Goal: Task Accomplishment & Management: Manage account settings

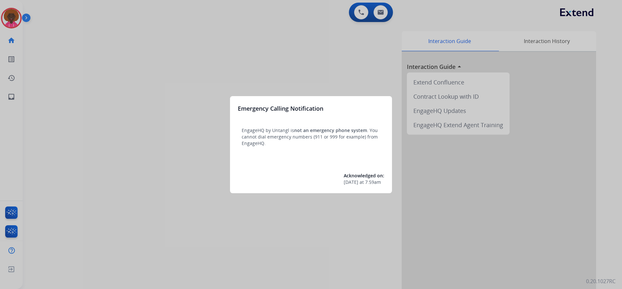
click at [15, 24] on div at bounding box center [311, 144] width 622 height 289
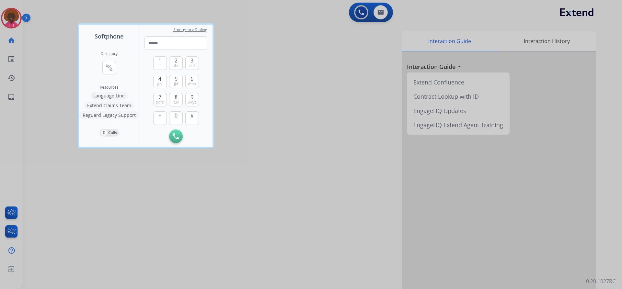
click at [52, 3] on div at bounding box center [311, 144] width 622 height 289
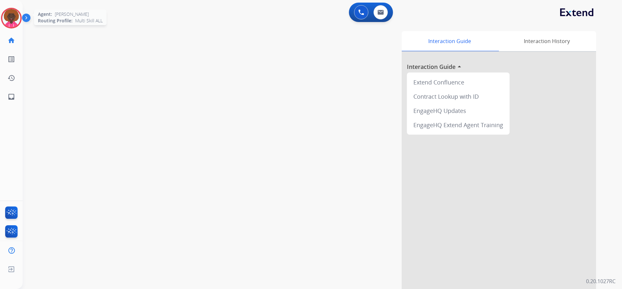
drag, startPoint x: 2, startPoint y: 16, endPoint x: 7, endPoint y: 16, distance: 5.2
click at [3, 16] on img at bounding box center [11, 18] width 18 height 18
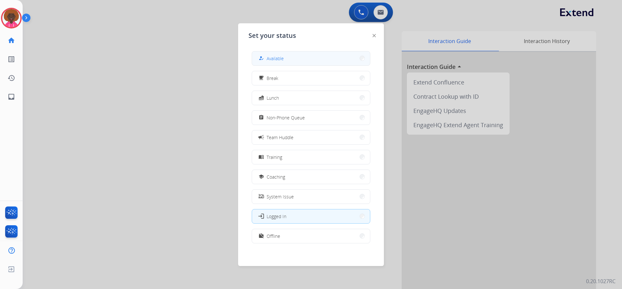
click at [285, 60] on button "how_to_reg Available" at bounding box center [311, 59] width 118 height 14
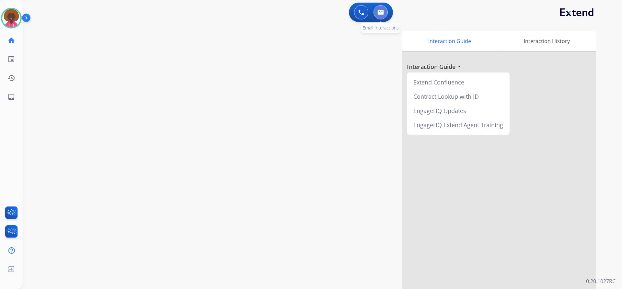
click at [379, 11] on img at bounding box center [380, 12] width 6 height 5
select select "**********"
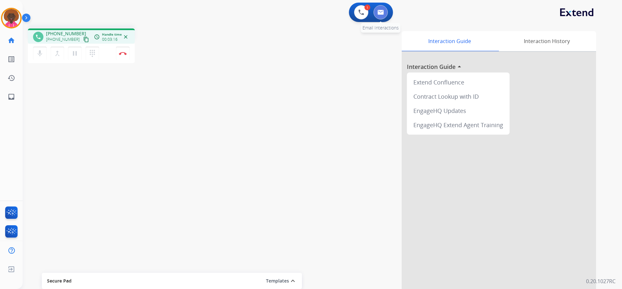
click at [384, 9] on button at bounding box center [380, 12] width 14 height 14
select select "**********"
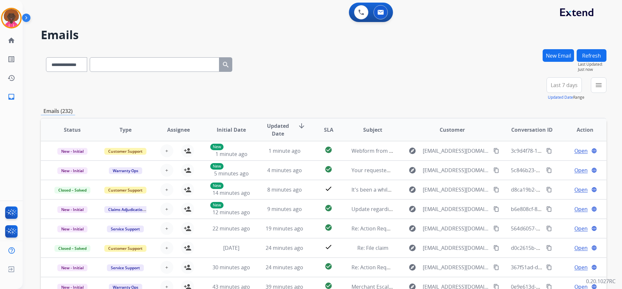
click at [561, 62] on button "New Email" at bounding box center [558, 55] width 31 height 13
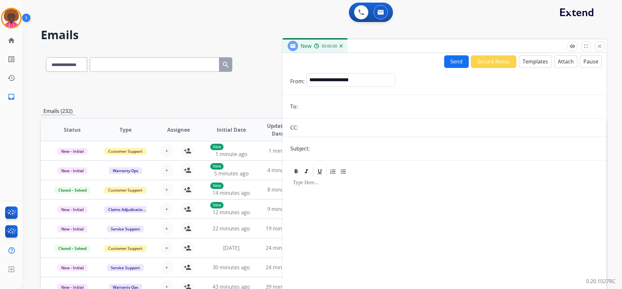
click at [333, 105] on input "email" at bounding box center [449, 106] width 299 height 13
paste input "**********"
type input "**********"
click at [363, 78] on select "**********" at bounding box center [350, 79] width 88 height 13
select select "**********"
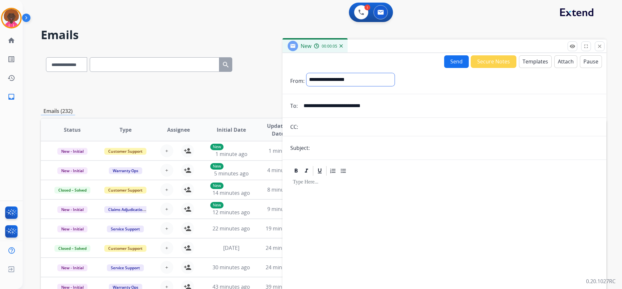
click at [306, 73] on select "**********" at bounding box center [350, 79] width 88 height 13
click at [530, 65] on button "Templates" at bounding box center [535, 61] width 33 height 13
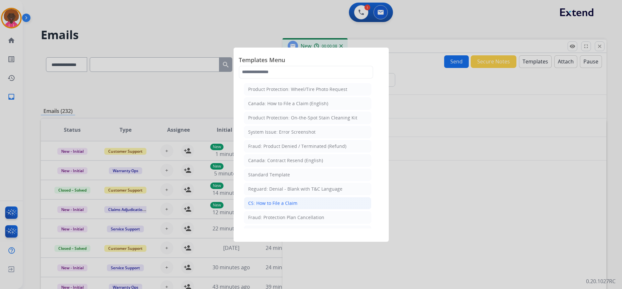
click at [295, 204] on div "CS: How to File a Claim" at bounding box center [272, 203] width 49 height 6
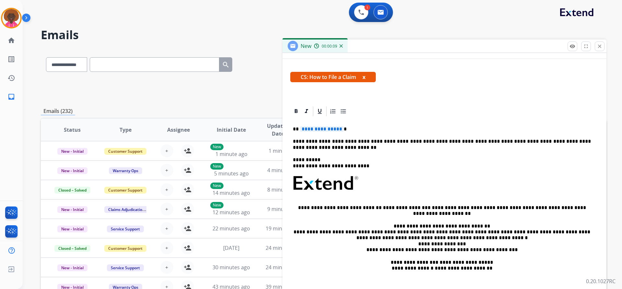
scroll to position [102, 0]
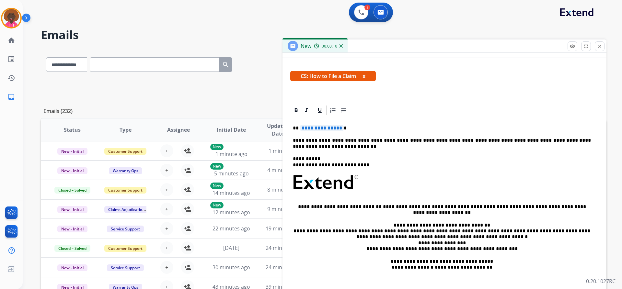
click at [330, 131] on span "**********" at bounding box center [322, 128] width 44 height 6
click at [326, 128] on span "**********" at bounding box center [322, 128] width 44 height 6
click at [298, 130] on p "**********" at bounding box center [442, 128] width 298 height 6
click at [297, 130] on p "**********" at bounding box center [442, 128] width 298 height 6
click at [300, 130] on p "**********" at bounding box center [442, 128] width 298 height 6
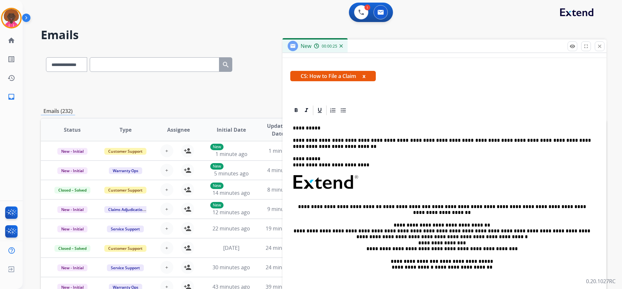
click at [298, 129] on p "**********" at bounding box center [442, 128] width 298 height 6
click at [376, 124] on div "**********" at bounding box center [444, 203] width 308 height 175
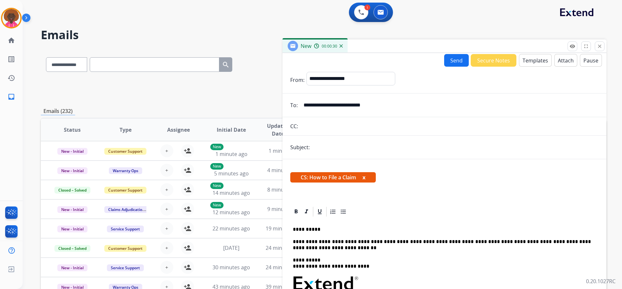
scroll to position [0, 0]
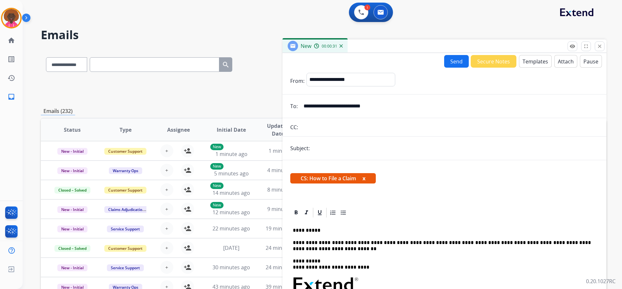
drag, startPoint x: 324, startPoint y: 153, endPoint x: 340, endPoint y: 155, distance: 16.4
click at [324, 153] on input "text" at bounding box center [455, 148] width 287 height 13
type input "**********"
click at [456, 63] on button "Send" at bounding box center [456, 61] width 25 height 13
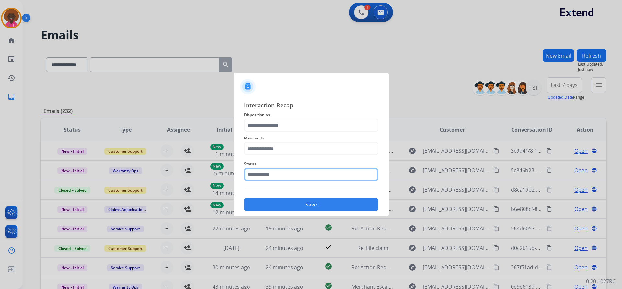
click at [277, 180] on input "text" at bounding box center [311, 174] width 134 height 13
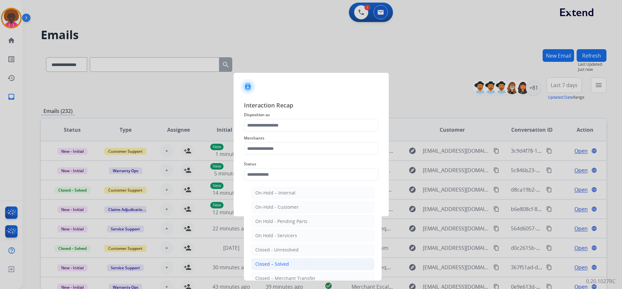
click at [269, 261] on div "Closed – Solved" at bounding box center [272, 264] width 34 height 6
type input "**********"
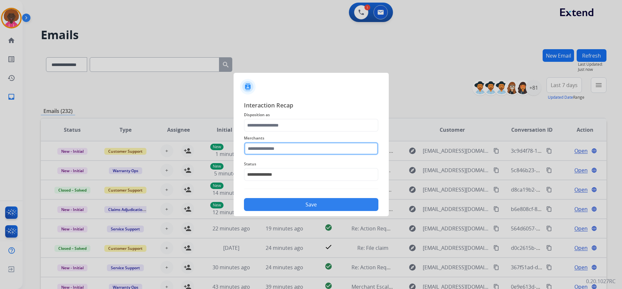
click at [249, 144] on input "text" at bounding box center [311, 148] width 134 height 13
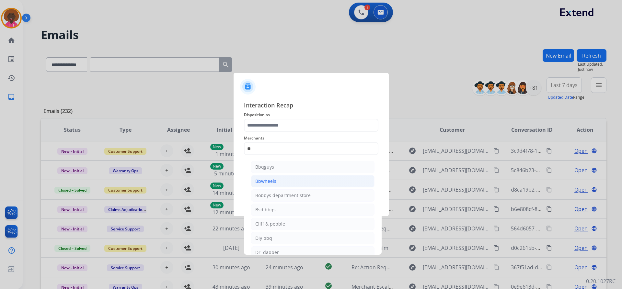
click at [287, 182] on li "Bbwheels" at bounding box center [312, 181] width 123 height 12
type input "********"
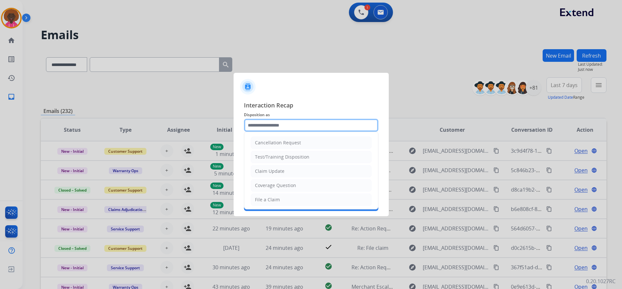
click at [279, 119] on input "text" at bounding box center [311, 125] width 134 height 13
click at [281, 203] on li "File a Claim" at bounding box center [311, 200] width 121 height 12
type input "**********"
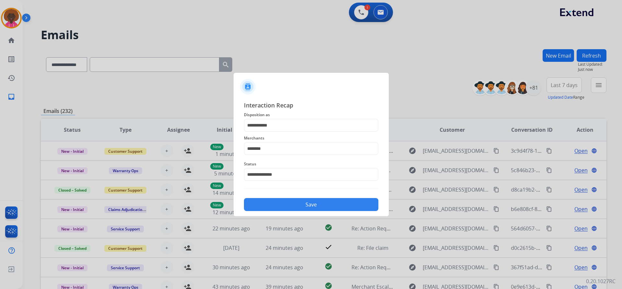
click at [302, 199] on button "Save" at bounding box center [311, 204] width 134 height 13
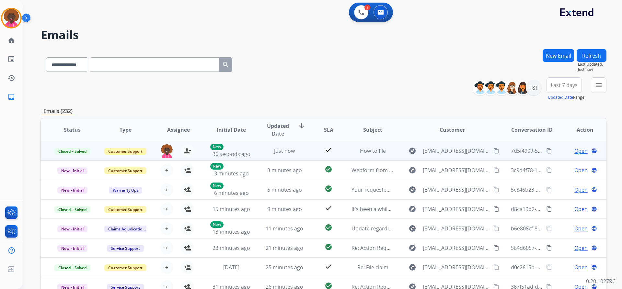
click at [580, 152] on span "Open" at bounding box center [580, 151] width 13 height 8
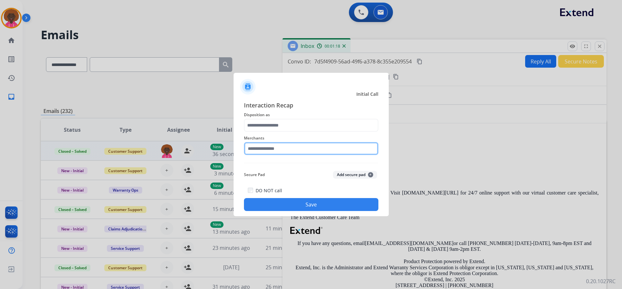
click at [267, 149] on input "text" at bounding box center [311, 148] width 134 height 13
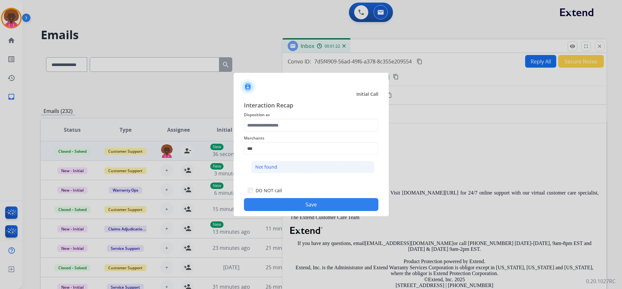
click at [274, 169] on div "Not found" at bounding box center [266, 167] width 22 height 6
type input "*********"
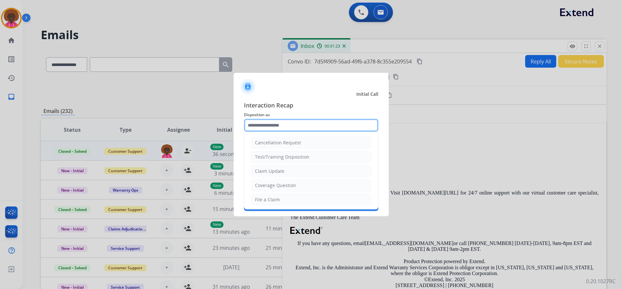
click at [272, 132] on div "Cancellation Request Test/Training Disposition Claim Update Coverage Question F…" at bounding box center [311, 125] width 134 height 13
click at [276, 199] on div "File a Claim" at bounding box center [267, 200] width 25 height 6
type input "**********"
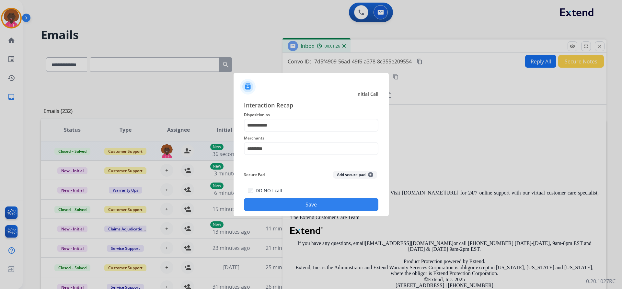
click at [288, 202] on button "Save" at bounding box center [311, 204] width 134 height 13
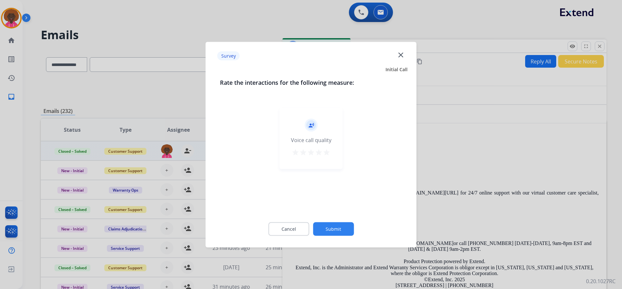
click at [327, 158] on div "record_voice_over Voice call quality star star star star star" at bounding box center [311, 139] width 63 height 62
click at [322, 155] on mat-icon "star" at bounding box center [319, 152] width 8 height 8
drag, startPoint x: 329, startPoint y: 155, endPoint x: 324, endPoint y: 177, distance: 22.2
click at [329, 155] on mat-icon "star" at bounding box center [327, 152] width 8 height 8
click at [331, 229] on button "Submit" at bounding box center [333, 229] width 41 height 14
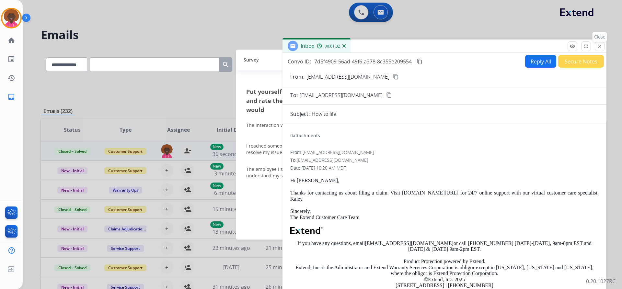
click at [599, 41] on p "Close" at bounding box center [599, 37] width 15 height 10
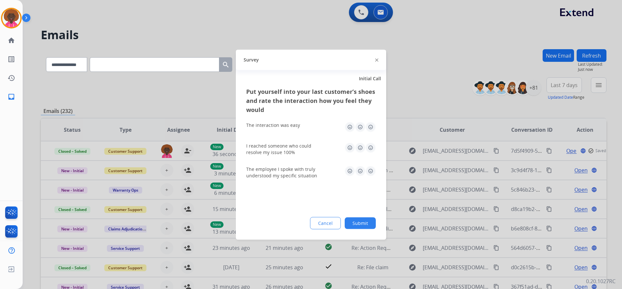
click at [375, 128] on img at bounding box center [370, 127] width 10 height 10
click at [372, 151] on img at bounding box center [370, 148] width 10 height 10
click at [375, 175] on img at bounding box center [370, 171] width 10 height 10
click at [351, 208] on div "Put yourself into your last customer’s shoes and rate the interaction how you f…" at bounding box center [311, 163] width 150 height 153
drag, startPoint x: 355, startPoint y: 219, endPoint x: 364, endPoint y: 222, distance: 10.1
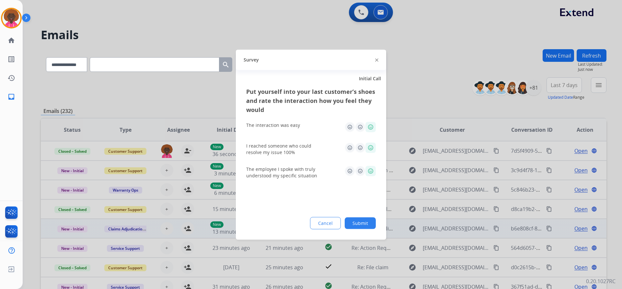
click at [355, 219] on button "Submit" at bounding box center [360, 223] width 31 height 12
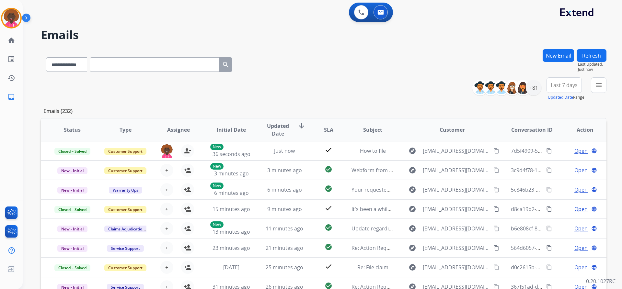
click at [24, 12] on div "0 Voice Interactions 0 Email Interactions" at bounding box center [315, 13] width 584 height 21
click at [15, 16] on img at bounding box center [11, 18] width 18 height 18
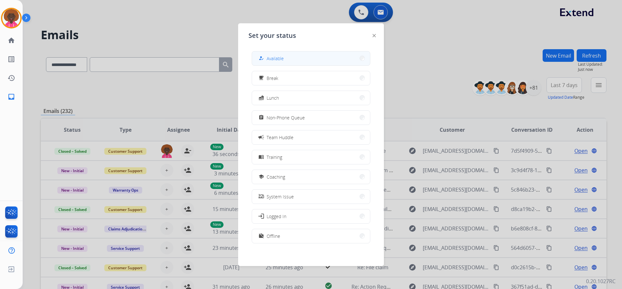
drag, startPoint x: 269, startPoint y: 58, endPoint x: 308, endPoint y: 52, distance: 39.3
click at [270, 58] on span "Available" at bounding box center [275, 58] width 17 height 7
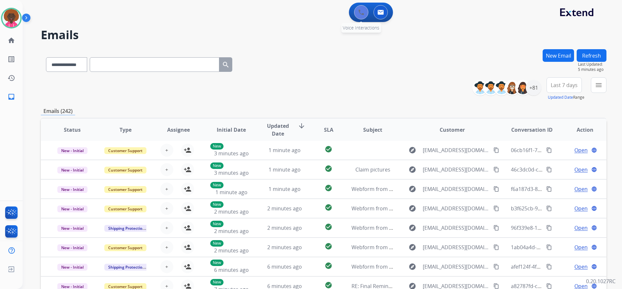
click at [355, 13] on button at bounding box center [361, 12] width 14 height 14
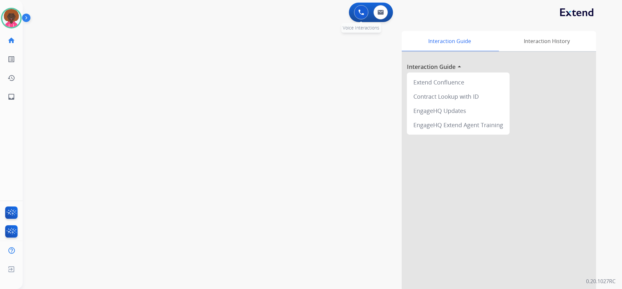
click at [360, 14] on img at bounding box center [361, 12] width 6 height 6
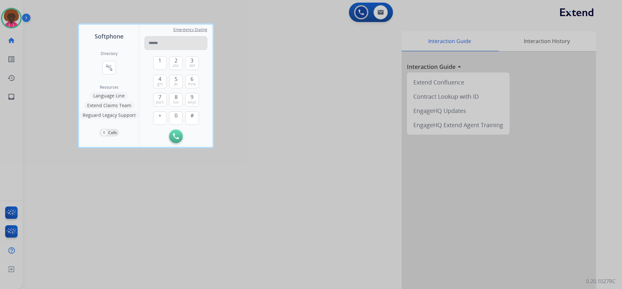
type input "**********"
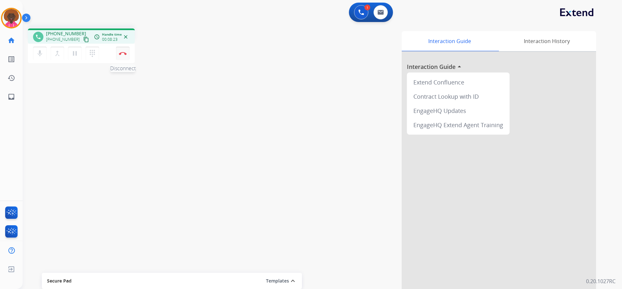
click at [121, 48] on button "Disconnect" at bounding box center [123, 54] width 14 height 14
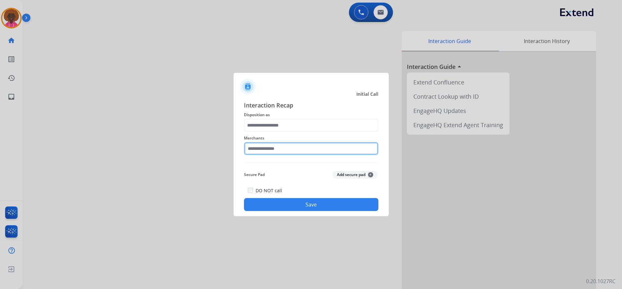
click at [298, 149] on input "text" at bounding box center [311, 148] width 134 height 13
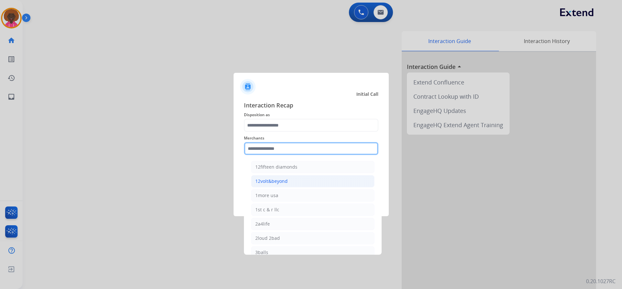
type input "*"
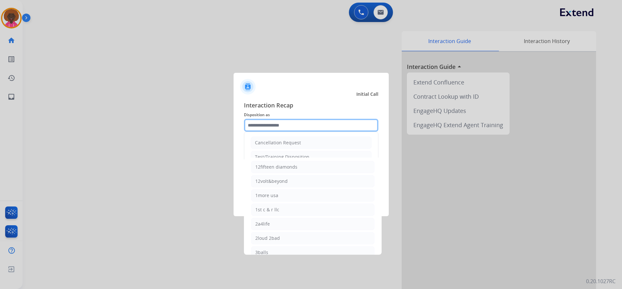
drag, startPoint x: 284, startPoint y: 122, endPoint x: 284, endPoint y: 136, distance: 13.9
click at [284, 124] on input "text" at bounding box center [311, 125] width 134 height 13
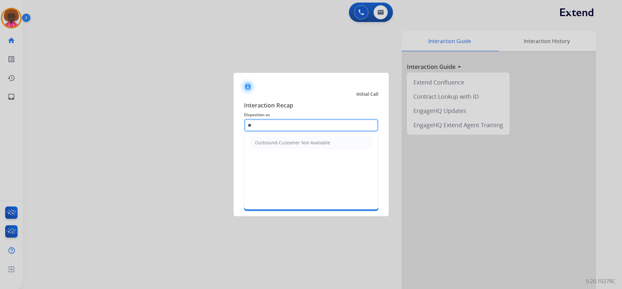
click at [288, 126] on input "**" at bounding box center [311, 125] width 134 height 13
type input "**"
drag, startPoint x: 20, startPoint y: 26, endPoint x: 14, endPoint y: 24, distance: 6.3
click at [17, 25] on div at bounding box center [311, 144] width 622 height 289
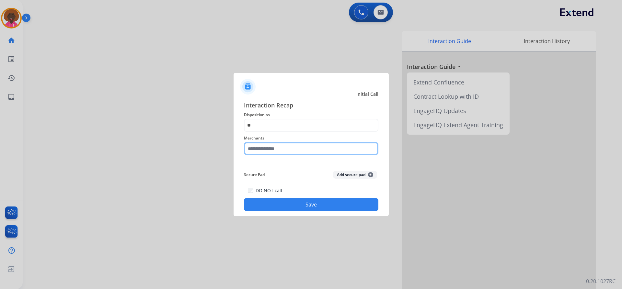
click at [268, 153] on input "text" at bounding box center [311, 148] width 134 height 13
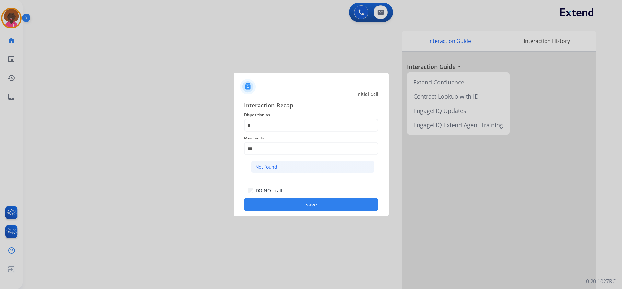
click at [269, 168] on div "Not found" at bounding box center [266, 167] width 22 height 6
type input "*********"
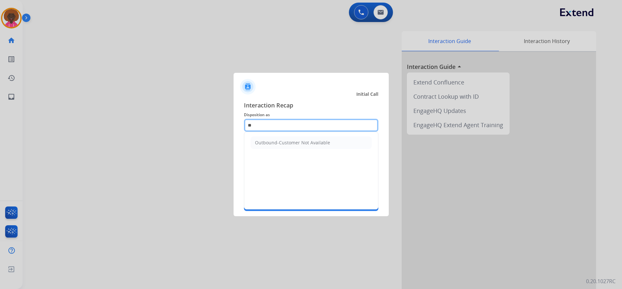
click at [271, 121] on input "**" at bounding box center [311, 125] width 134 height 13
click at [289, 125] on input "**" at bounding box center [311, 125] width 134 height 13
type input "*"
click at [424, 180] on div at bounding box center [311, 144] width 622 height 289
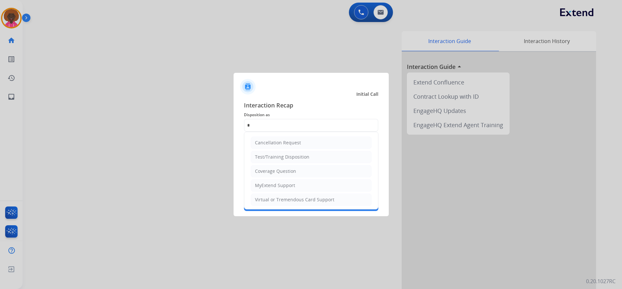
click at [314, 210] on div "Cancellation Request Test/Training Disposition Coverage Question MyExtend Suppo…" at bounding box center [311, 171] width 134 height 78
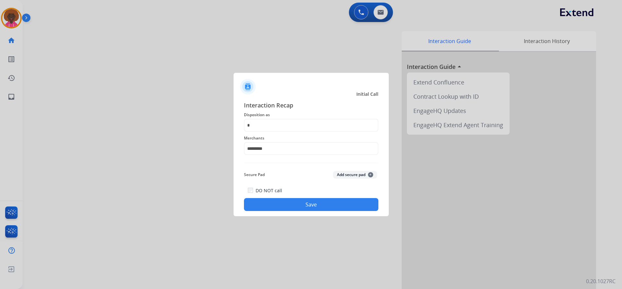
click at [339, 197] on div "DO NOT call Save" at bounding box center [311, 199] width 134 height 25
click at [0, 215] on app-contact-recap-modal "Initial Call Interaction Recap Disposition as * Merchants ********* Secure Pad …" at bounding box center [0, 144] width 0 height 289
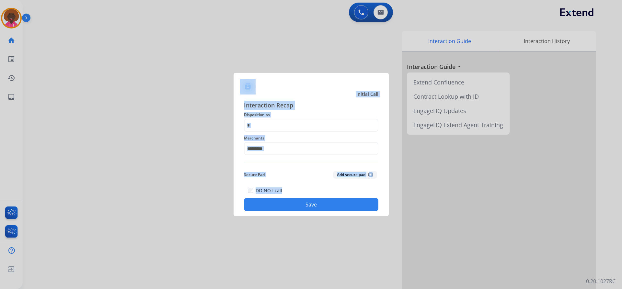
click at [303, 206] on button "Save" at bounding box center [311, 204] width 134 height 13
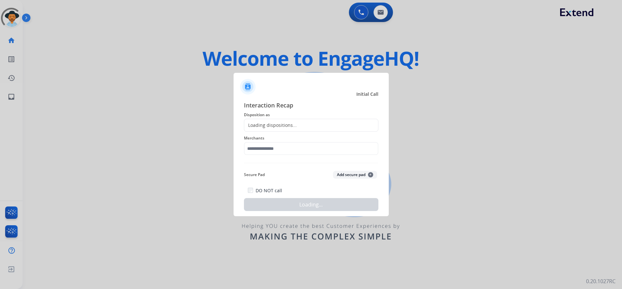
click at [289, 212] on div "Interaction Recap Disposition as Loading dispositions... Merchants Secure Pad A…" at bounding box center [311, 156] width 155 height 121
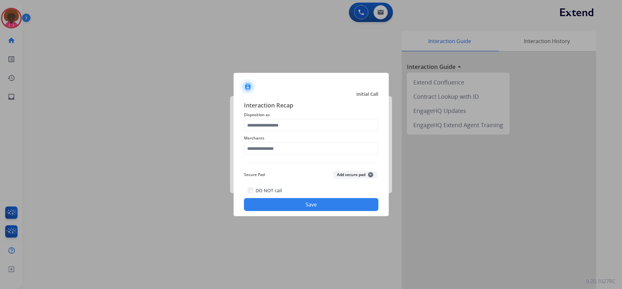
drag, startPoint x: 22, startPoint y: 20, endPoint x: 37, endPoint y: 21, distance: 14.6
click at [22, 20] on div at bounding box center [311, 144] width 622 height 289
click at [293, 138] on span "Merchants" at bounding box center [311, 138] width 134 height 8
click at [283, 147] on input "text" at bounding box center [311, 148] width 134 height 13
click at [299, 167] on li "Not found" at bounding box center [312, 167] width 123 height 12
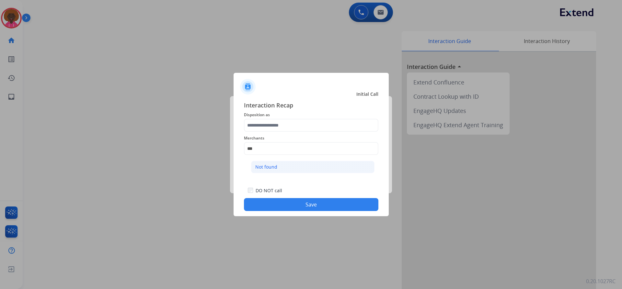
type input "*********"
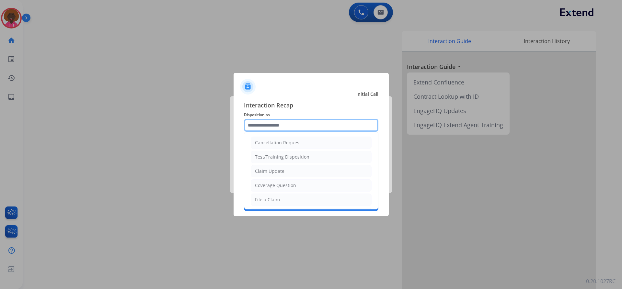
click at [294, 123] on input "text" at bounding box center [311, 125] width 134 height 13
click at [278, 197] on div "File a Claim" at bounding box center [267, 200] width 25 height 6
type input "**********"
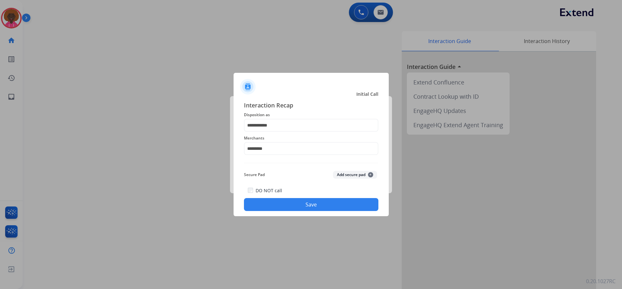
click at [304, 204] on button "Save" at bounding box center [311, 204] width 134 height 13
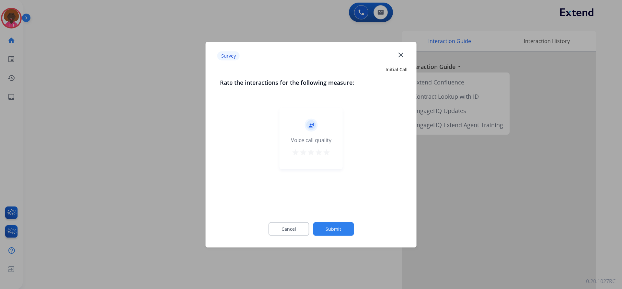
drag, startPoint x: 338, startPoint y: 216, endPoint x: 337, endPoint y: 222, distance: 6.0
click at [337, 216] on div "Cancel Submit" at bounding box center [311, 228] width 182 height 29
click at [338, 227] on button "Submit" at bounding box center [333, 229] width 41 height 14
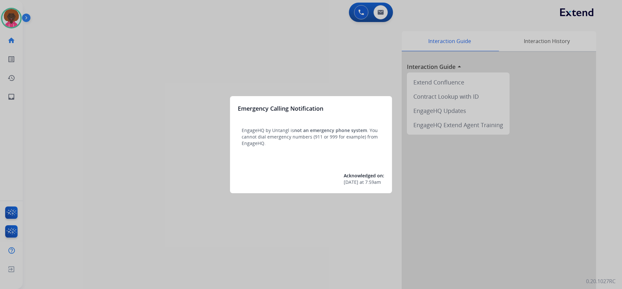
click at [0, 10] on div at bounding box center [311, 144] width 622 height 289
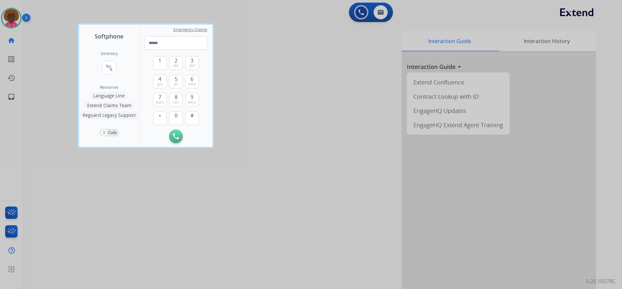
click at [10, 20] on div at bounding box center [311, 144] width 622 height 289
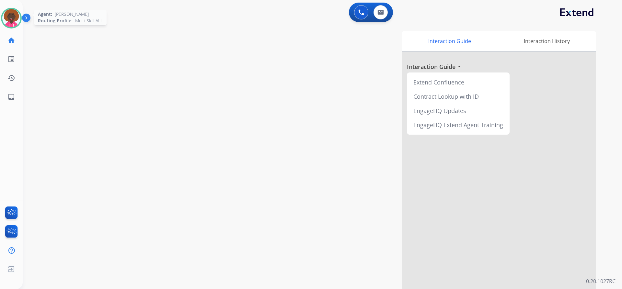
click at [8, 17] on img at bounding box center [11, 18] width 18 height 18
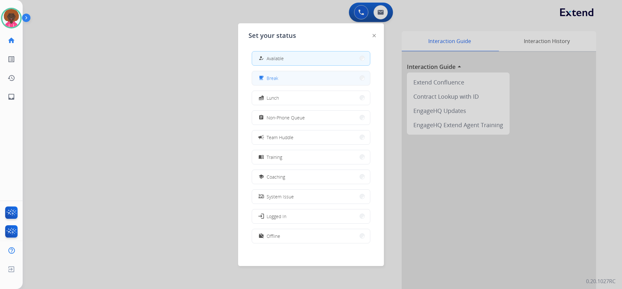
click at [312, 82] on button "free_breakfast Break" at bounding box center [311, 78] width 118 height 14
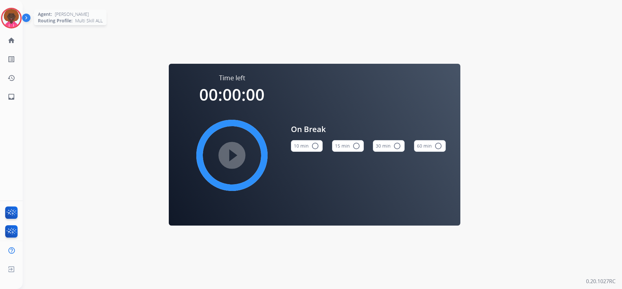
click at [14, 21] on img at bounding box center [11, 18] width 18 height 18
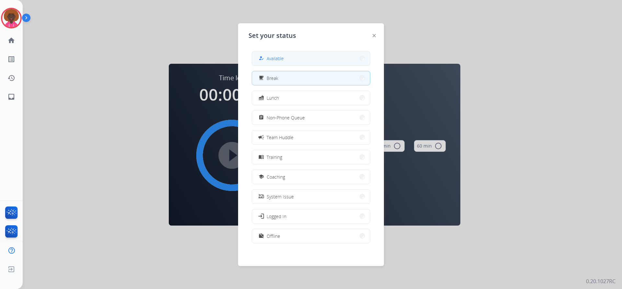
click at [288, 53] on button "how_to_reg Available" at bounding box center [311, 59] width 118 height 14
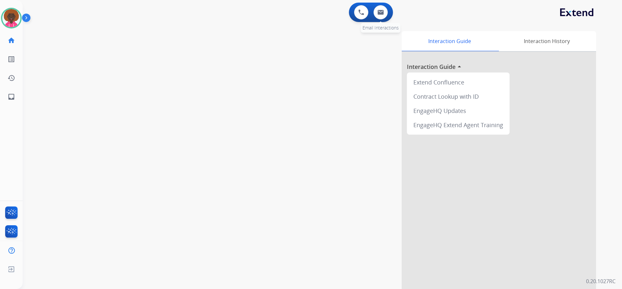
click at [389, 12] on div "0 Email Interactions" at bounding box center [380, 12] width 19 height 14
click at [386, 13] on button at bounding box center [380, 12] width 14 height 14
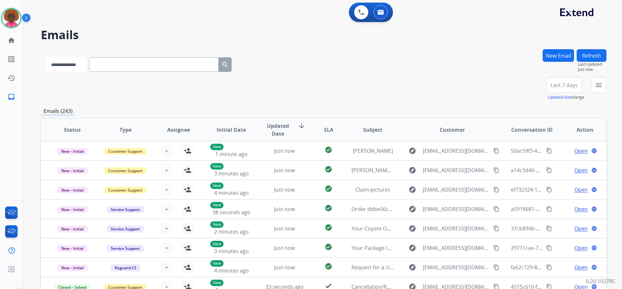
click at [59, 58] on select "**********" at bounding box center [66, 64] width 40 height 15
select select "**********"
click at [46, 57] on select "**********" at bounding box center [66, 64] width 40 height 15
paste input "**********"
type input "**********"
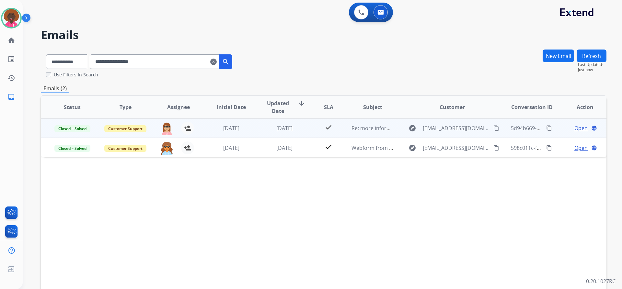
click at [577, 128] on span "Open" at bounding box center [580, 128] width 13 height 8
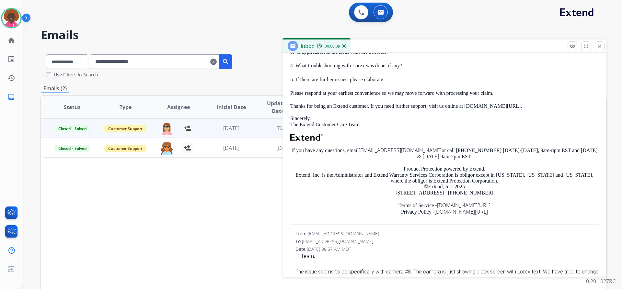
scroll to position [194, 0]
click at [598, 44] on mat-icon "close" at bounding box center [600, 46] width 6 height 6
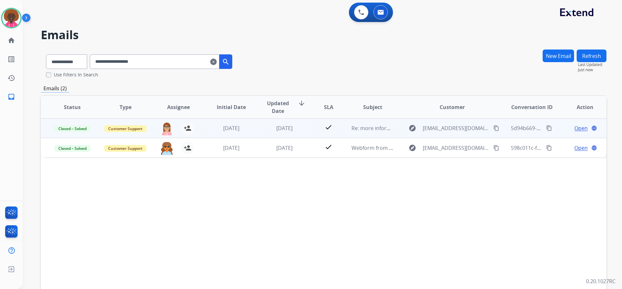
click at [575, 127] on span "Open" at bounding box center [580, 128] width 13 height 8
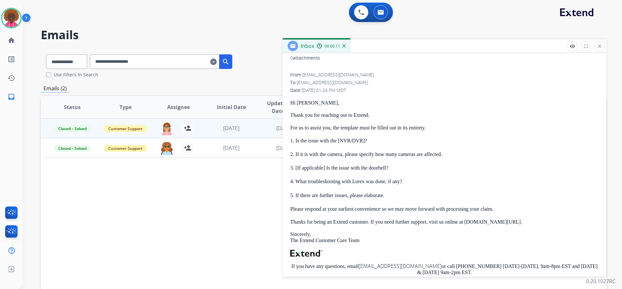
scroll to position [97, 0]
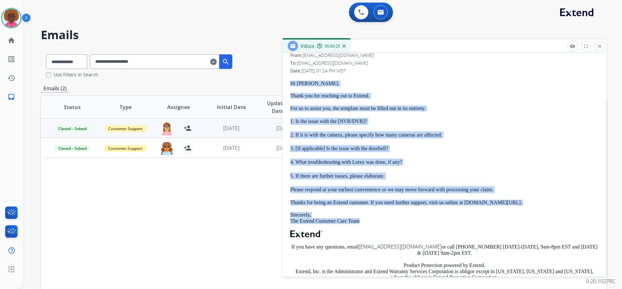
drag, startPoint x: 364, startPoint y: 222, endPoint x: 287, endPoint y: 83, distance: 159.2
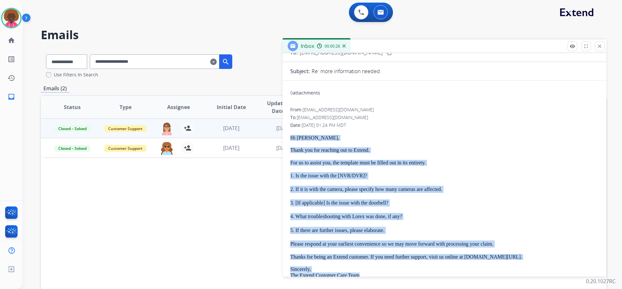
scroll to position [0, 0]
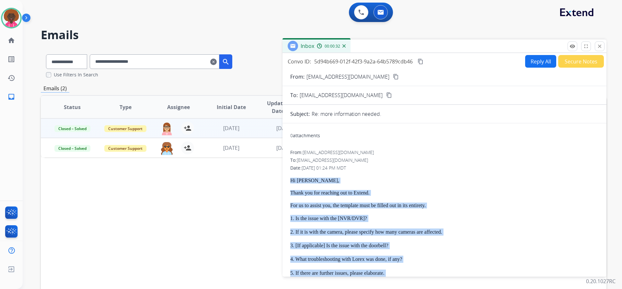
copy div "Hi [PERSON_NAME], Thank you for reaching out to Extend. For us to assist you, t…"
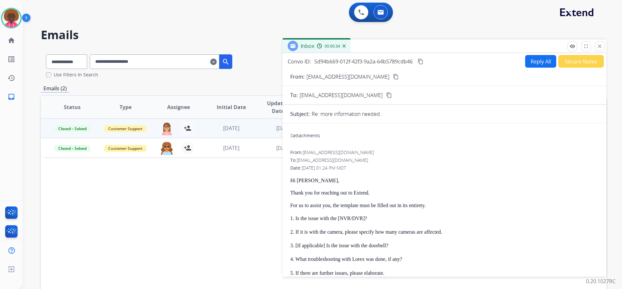
click at [299, 5] on div "0 Voice Interactions 0 Email Interactions" at bounding box center [318, 13] width 576 height 21
click at [384, 15] on button at bounding box center [380, 12] width 14 height 14
click at [384, 14] on button at bounding box center [380, 12] width 14 height 14
click at [600, 49] on button "close Close" at bounding box center [600, 46] width 10 height 10
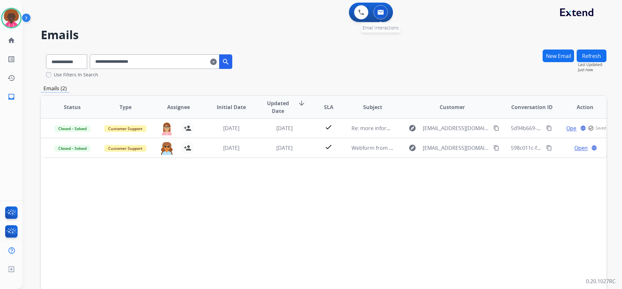
click at [381, 13] on img at bounding box center [380, 12] width 6 height 5
click at [554, 52] on button "New Email" at bounding box center [558, 56] width 31 height 13
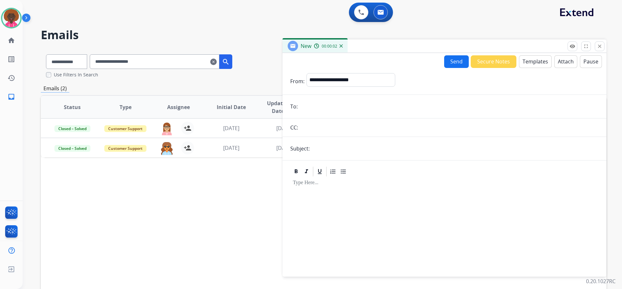
click at [528, 57] on button "Templates" at bounding box center [535, 61] width 33 height 13
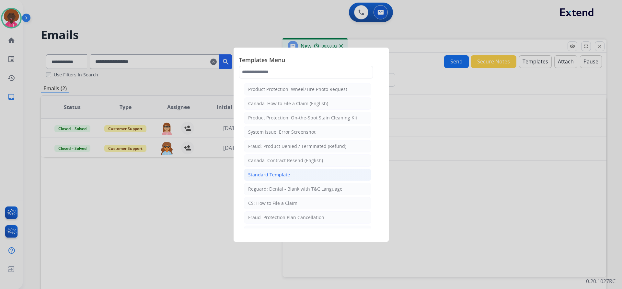
click at [270, 175] on div "Standard Template" at bounding box center [269, 175] width 42 height 6
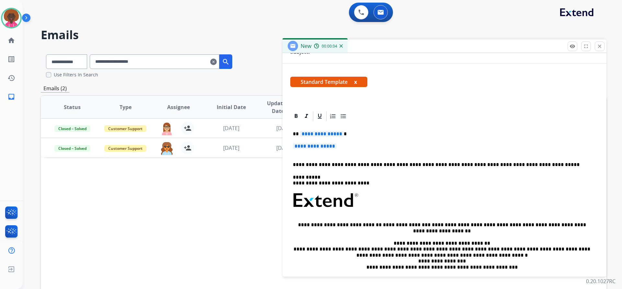
scroll to position [97, 0]
click at [325, 149] on p "**********" at bounding box center [444, 149] width 303 height 12
click at [326, 148] on span "**********" at bounding box center [315, 146] width 44 height 6
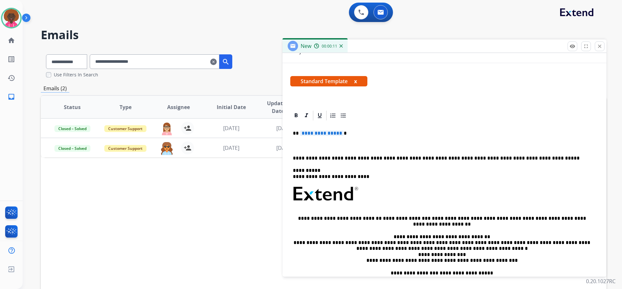
drag, startPoint x: 304, startPoint y: 149, endPoint x: 298, endPoint y: 145, distance: 6.7
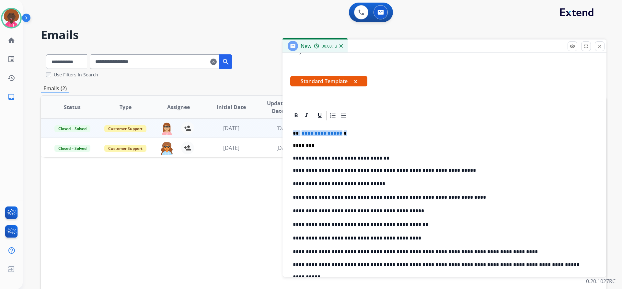
drag, startPoint x: 341, startPoint y: 136, endPoint x: 269, endPoint y: 133, distance: 72.6
click at [269, 133] on div "**********" at bounding box center [324, 197] width 566 height 297
click at [379, 46] on div "New 00:00:17" at bounding box center [444, 47] width 324 height 14
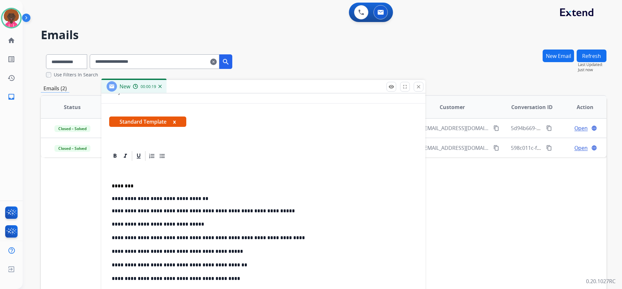
drag, startPoint x: 381, startPoint y: 47, endPoint x: 199, endPoint y: 83, distance: 185.7
click at [199, 83] on div "New 00:00:19" at bounding box center [263, 87] width 324 height 14
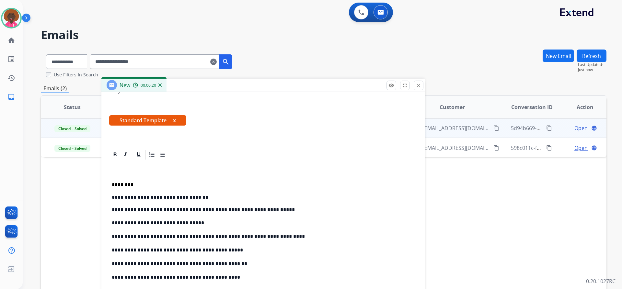
click at [493, 127] on mat-icon "content_copy" at bounding box center [496, 128] width 6 height 6
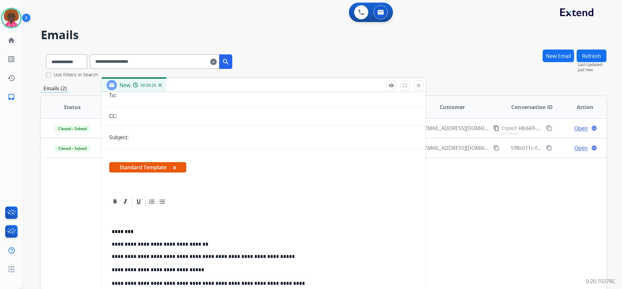
scroll to position [0, 0]
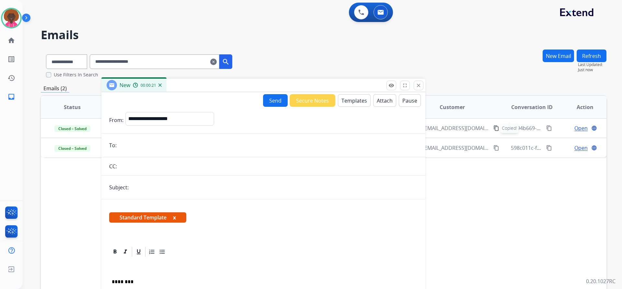
click at [125, 143] on input "email" at bounding box center [268, 145] width 299 height 13
paste input "**********"
type input "**********"
click at [155, 185] on input "text" at bounding box center [274, 187] width 287 height 13
type input "**********"
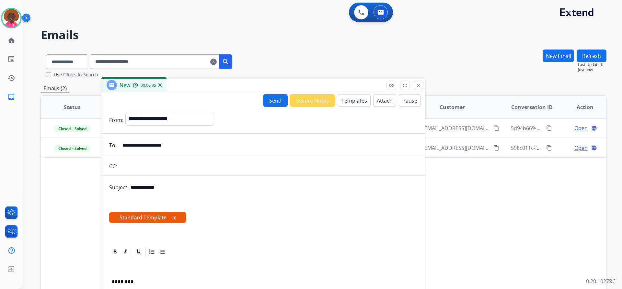
drag, startPoint x: 182, startPoint y: 189, endPoint x: 77, endPoint y: 189, distance: 104.6
click at [83, 189] on div "**********" at bounding box center [324, 197] width 566 height 297
click at [152, 194] on input "text" at bounding box center [274, 187] width 287 height 13
type input "**********"
click at [273, 99] on button "Send" at bounding box center [275, 100] width 25 height 13
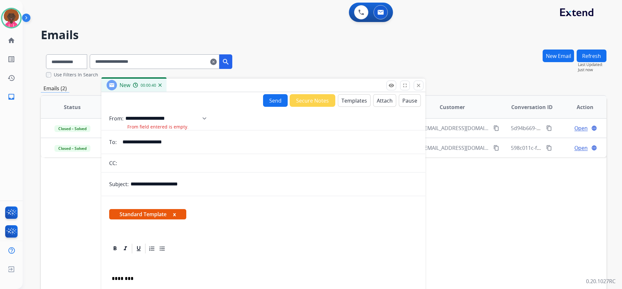
drag, startPoint x: 181, startPoint y: 118, endPoint x: 184, endPoint y: 123, distance: 6.3
click at [181, 118] on select "**********" at bounding box center [168, 118] width 86 height 13
select select "**********"
click at [125, 112] on select "**********" at bounding box center [168, 118] width 86 height 13
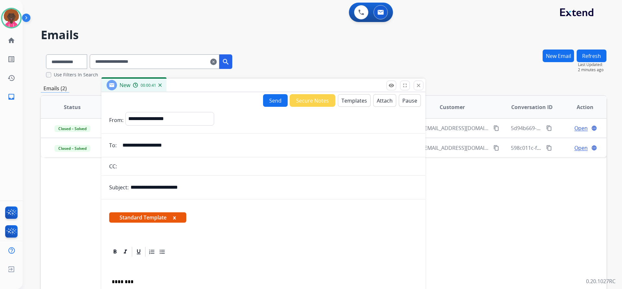
click at [268, 99] on button "Send" at bounding box center [275, 100] width 25 height 13
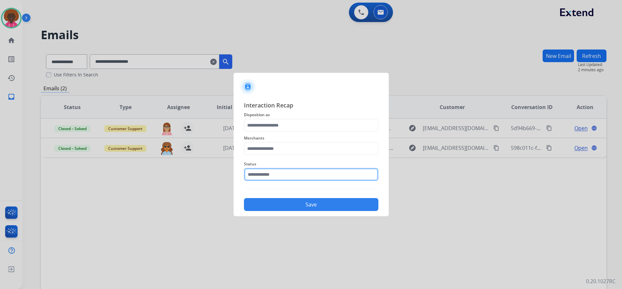
click at [290, 174] on input "text" at bounding box center [311, 174] width 134 height 13
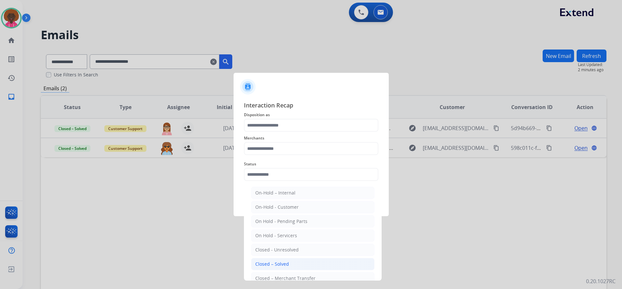
click at [277, 264] on div "Closed – Solved" at bounding box center [272, 264] width 34 height 6
type input "**********"
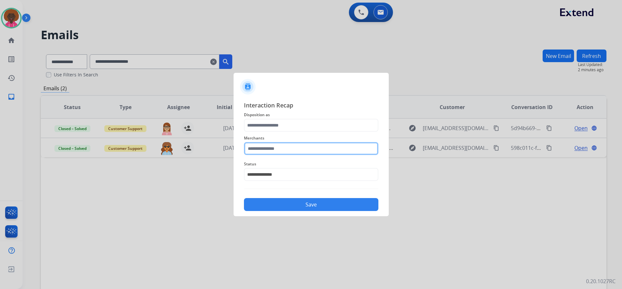
click at [293, 148] on input "text" at bounding box center [311, 148] width 134 height 13
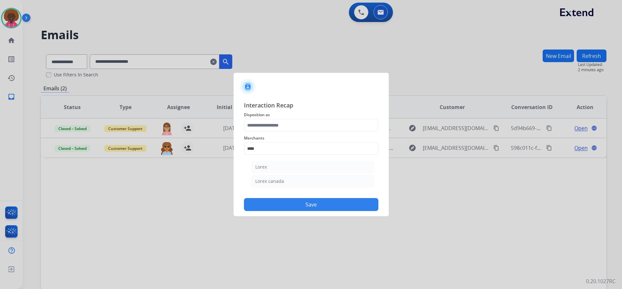
click at [295, 168] on li "Lorex" at bounding box center [312, 167] width 123 height 12
type input "*****"
click at [308, 130] on input "text" at bounding box center [311, 125] width 134 height 13
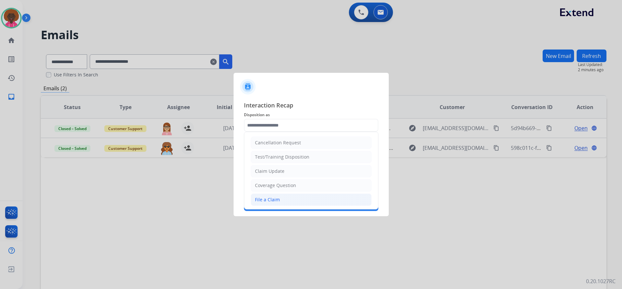
click at [269, 205] on li "File a Claim" at bounding box center [311, 200] width 121 height 12
type input "**********"
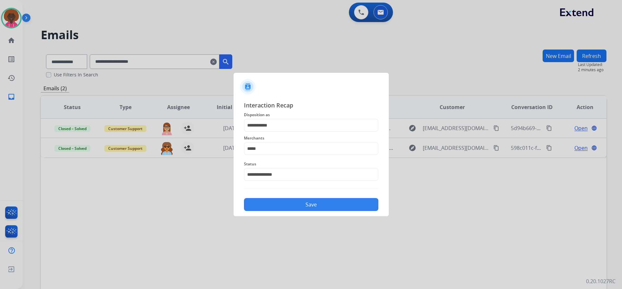
click at [293, 204] on button "Save" at bounding box center [311, 204] width 134 height 13
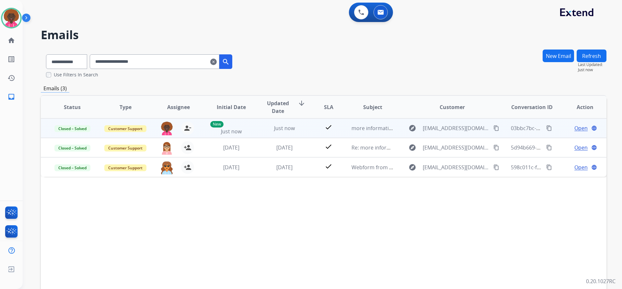
click at [545, 127] on button "content_copy" at bounding box center [549, 128] width 8 height 8
click at [546, 132] on div "03bbc7bc-d707-479c-a882-2efcb845745c content_copy" at bounding box center [532, 128] width 42 height 18
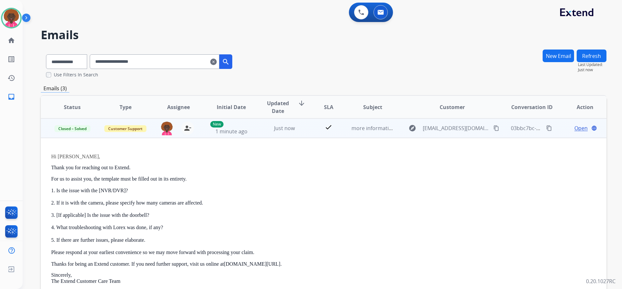
click at [546, 131] on mat-icon "content_copy" at bounding box center [549, 128] width 6 height 6
click at [545, 127] on button "content_copy" at bounding box center [549, 128] width 8 height 8
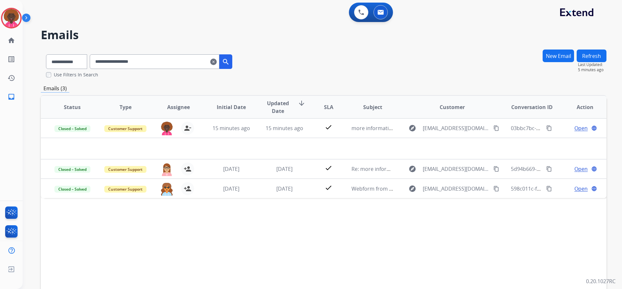
click at [24, 17] on img at bounding box center [27, 19] width 11 height 12
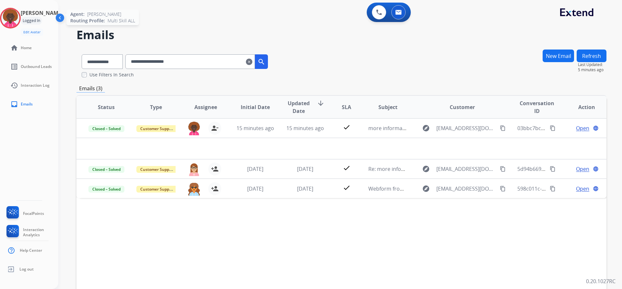
click at [19, 16] on img at bounding box center [10, 18] width 18 height 18
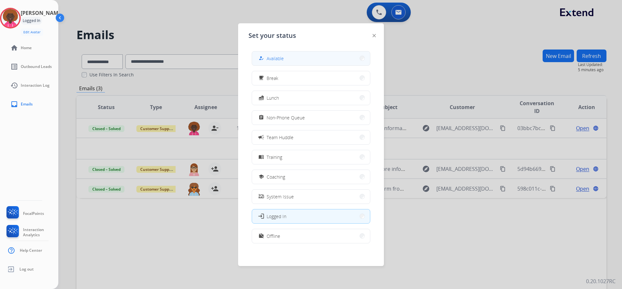
click at [274, 52] on button "how_to_reg Available" at bounding box center [311, 59] width 118 height 14
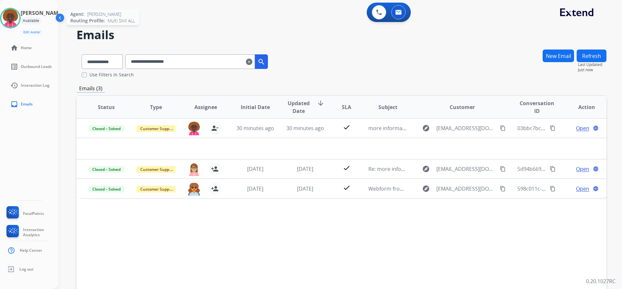
click at [14, 13] on img at bounding box center [10, 18] width 18 height 18
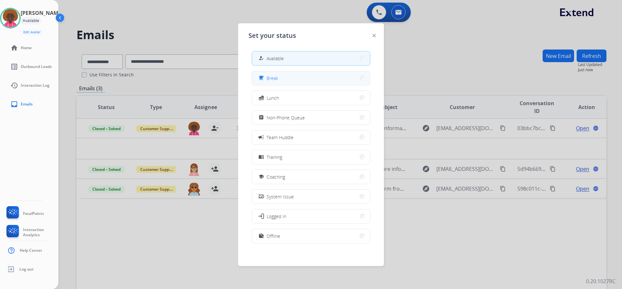
click at [299, 82] on button "free_breakfast Break" at bounding box center [311, 78] width 118 height 14
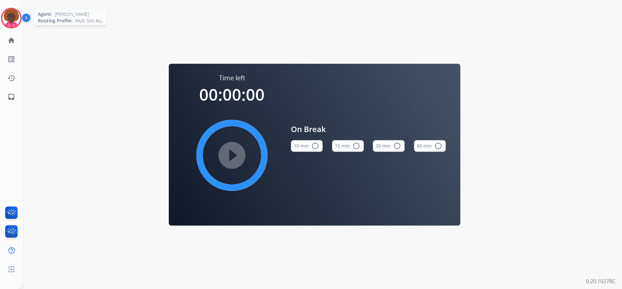
click at [7, 15] on img at bounding box center [11, 18] width 18 height 18
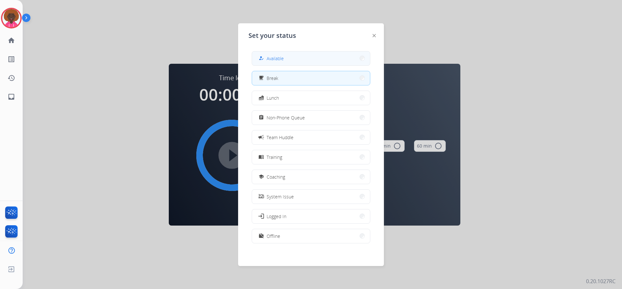
click at [332, 59] on button "how_to_reg Available" at bounding box center [311, 59] width 118 height 14
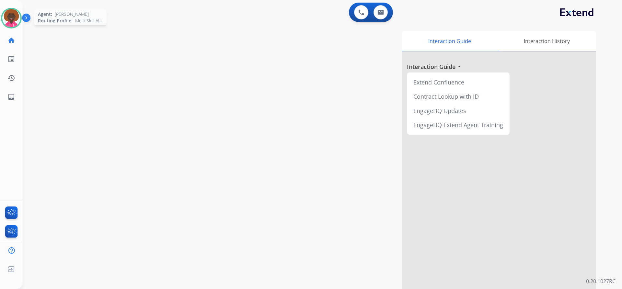
click at [5, 17] on img at bounding box center [11, 18] width 18 height 18
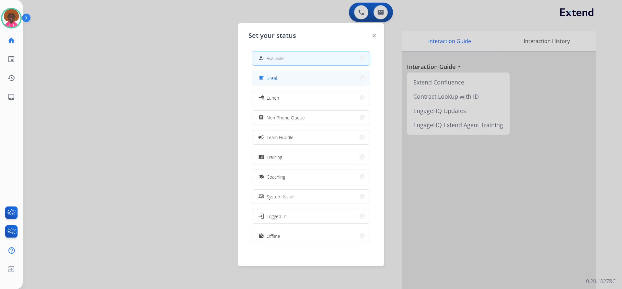
click at [311, 76] on button "free_breakfast Break" at bounding box center [311, 78] width 118 height 14
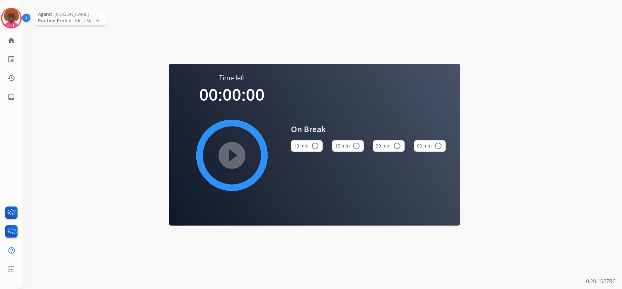
click at [17, 14] on img at bounding box center [11, 18] width 18 height 18
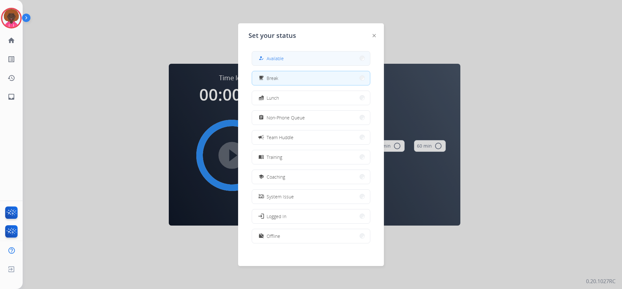
click at [319, 57] on button "how_to_reg Available" at bounding box center [311, 59] width 118 height 14
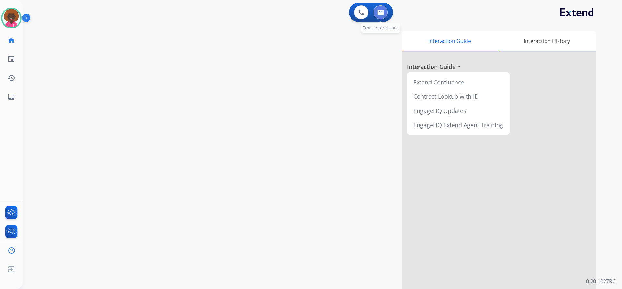
click at [385, 13] on button at bounding box center [380, 12] width 14 height 14
select select "**********"
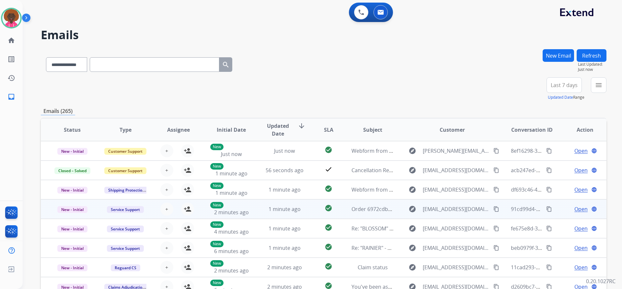
scroll to position [1, 0]
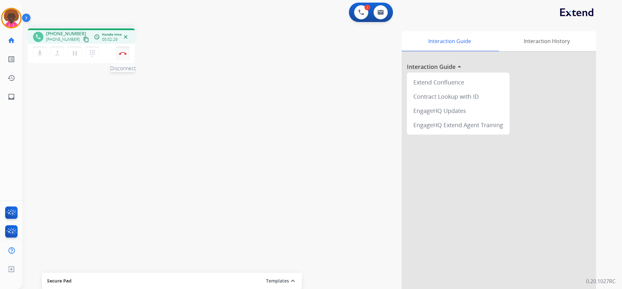
click at [125, 55] on img at bounding box center [123, 53] width 8 height 3
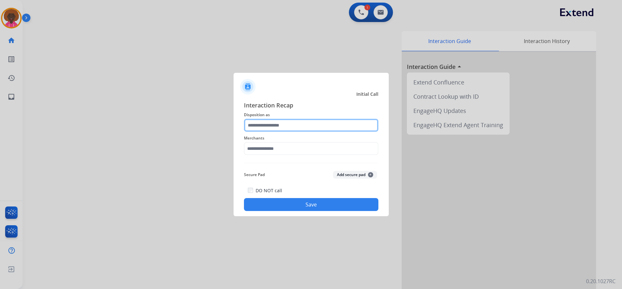
click at [295, 131] on input "text" at bounding box center [311, 125] width 134 height 13
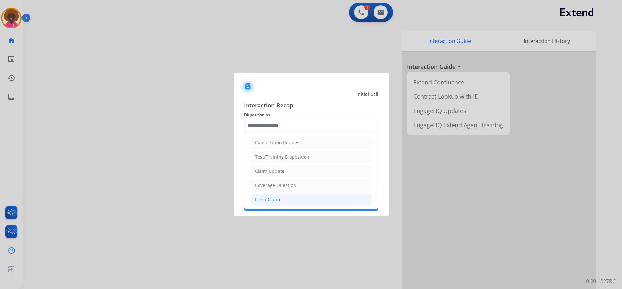
click at [257, 203] on li "File a Claim" at bounding box center [311, 200] width 121 height 12
type input "**********"
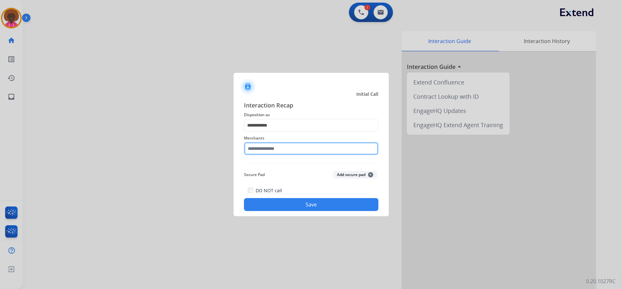
click at [282, 143] on input "text" at bounding box center [311, 148] width 134 height 13
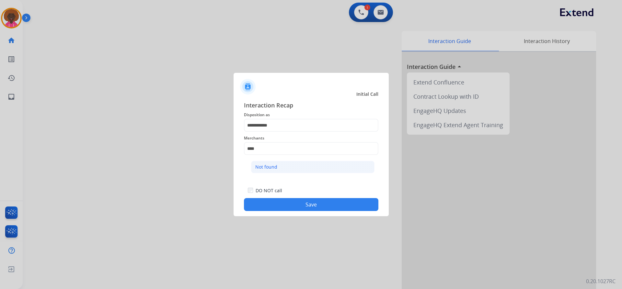
click at [274, 166] on div "Not found" at bounding box center [266, 167] width 22 height 6
type input "*********"
click at [334, 207] on button "Save" at bounding box center [311, 204] width 134 height 13
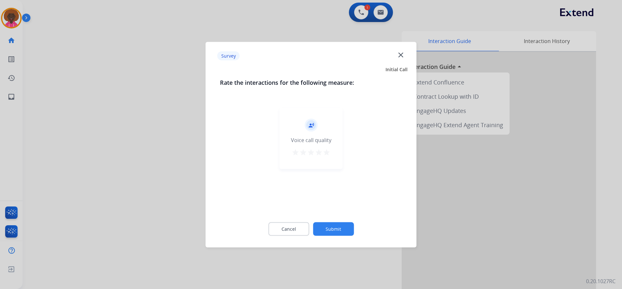
click at [329, 225] on button "Submit" at bounding box center [333, 229] width 41 height 14
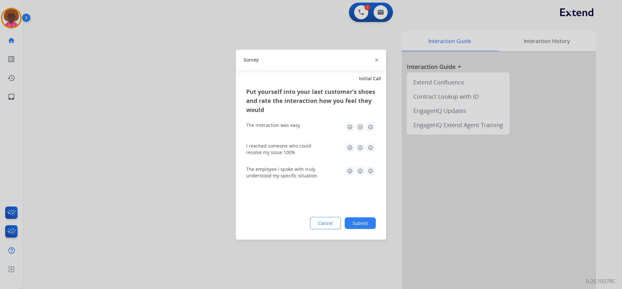
drag, startPoint x: 377, startPoint y: 219, endPoint x: 370, endPoint y: 223, distance: 7.8
click at [376, 219] on div "Put yourself into your last customer’s shoes and rate the interaction how you f…" at bounding box center [311, 163] width 150 height 153
click at [366, 225] on button "Submit" at bounding box center [360, 223] width 31 height 12
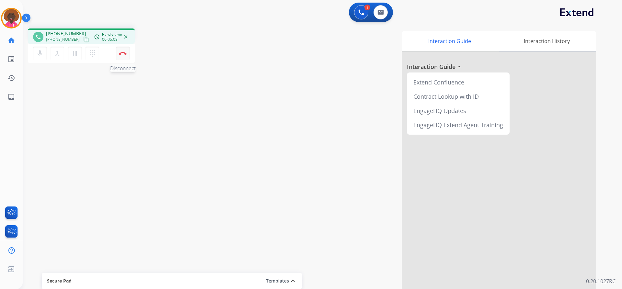
click at [120, 54] on img at bounding box center [123, 53] width 8 height 3
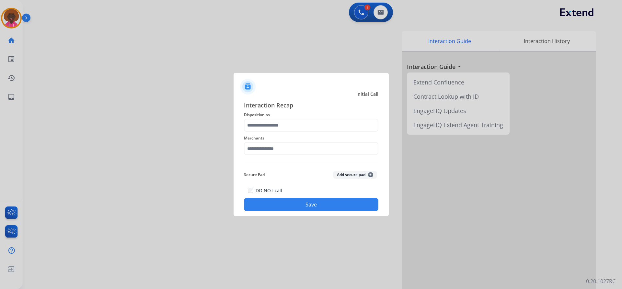
click at [330, 107] on span "Interaction Recap" at bounding box center [311, 106] width 134 height 10
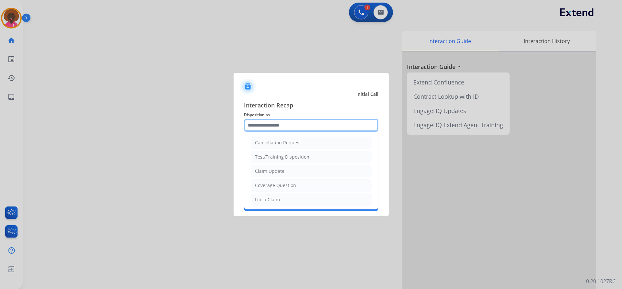
click at [323, 120] on input "text" at bounding box center [311, 125] width 134 height 13
click at [256, 196] on li "File a Claim" at bounding box center [311, 200] width 121 height 12
type input "**********"
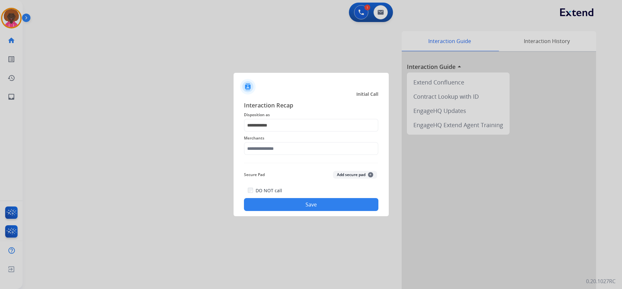
click at [283, 158] on div "Merchants" at bounding box center [311, 145] width 134 height 26
click at [286, 153] on input "text" at bounding box center [311, 148] width 134 height 13
type input "*"
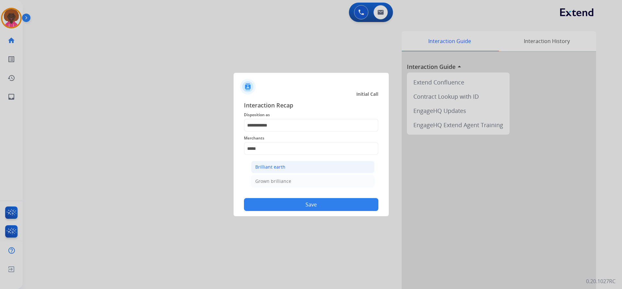
click at [266, 166] on div "Brilliant earth" at bounding box center [270, 167] width 30 height 6
type input "**********"
click at [276, 202] on button "Save" at bounding box center [311, 204] width 134 height 13
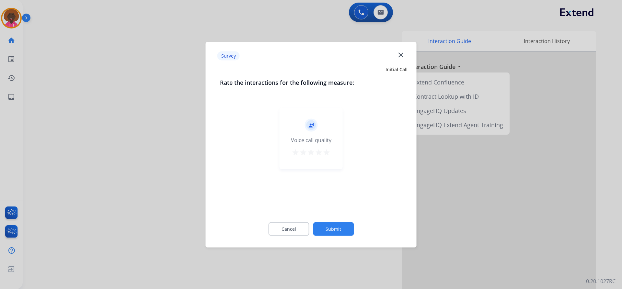
click at [315, 163] on div "record_voice_over Voice call quality star star star star star" at bounding box center [311, 139] width 63 height 62
click at [322, 157] on button "star" at bounding box center [319, 153] width 8 height 10
click at [324, 152] on mat-icon "star" at bounding box center [327, 152] width 8 height 8
click at [336, 221] on div "Cancel Submit" at bounding box center [311, 228] width 182 height 29
click at [332, 227] on button "Submit" at bounding box center [333, 229] width 41 height 14
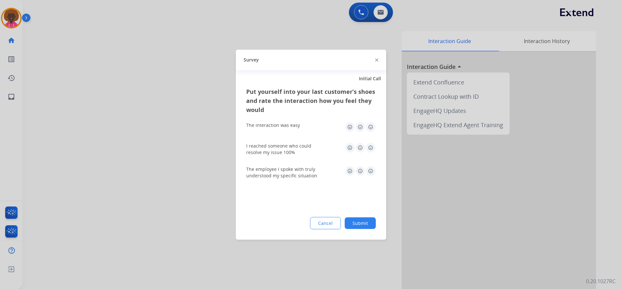
click at [358, 220] on button "Submit" at bounding box center [360, 223] width 31 height 12
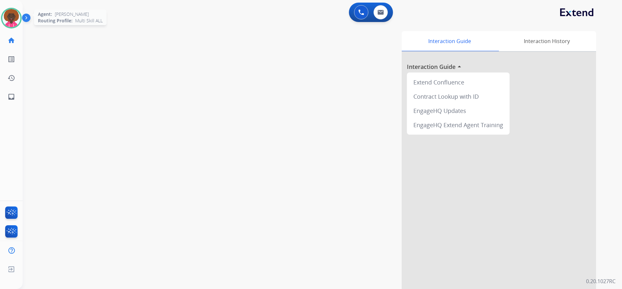
click at [12, 17] on img at bounding box center [11, 18] width 18 height 18
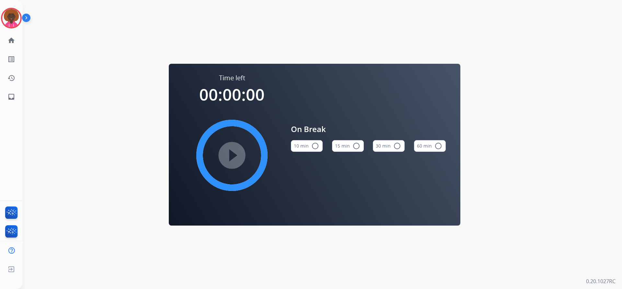
drag, startPoint x: 354, startPoint y: 143, endPoint x: 324, endPoint y: 153, distance: 32.3
click at [352, 143] on mat-icon "radio_button_unchecked" at bounding box center [356, 146] width 8 height 8
click at [236, 153] on mat-icon "play_circle_filled" at bounding box center [232, 156] width 8 height 8
drag, startPoint x: 14, startPoint y: 22, endPoint x: 3, endPoint y: 19, distance: 10.9
click at [14, 22] on img at bounding box center [11, 18] width 18 height 18
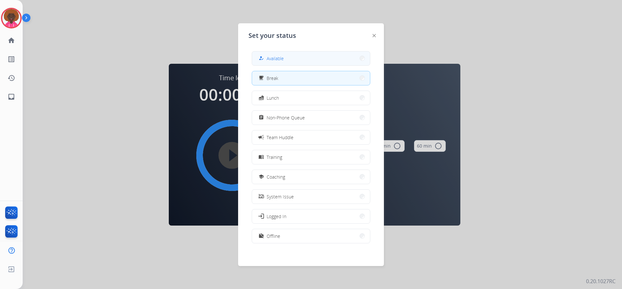
click at [303, 61] on button "how_to_reg Available" at bounding box center [311, 59] width 118 height 14
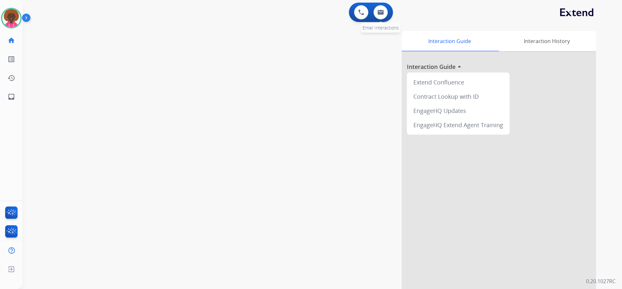
click at [372, 8] on div "0 Email Interactions" at bounding box center [380, 12] width 19 height 14
click at [377, 11] on img at bounding box center [380, 12] width 6 height 5
select select "**********"
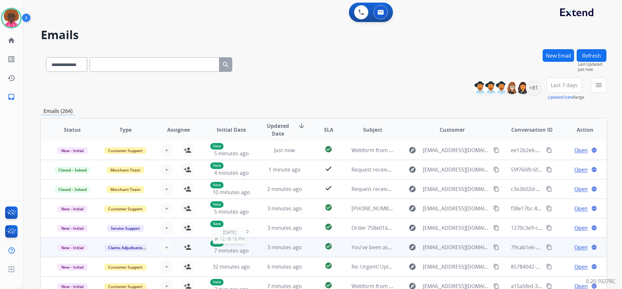
scroll to position [79, 0]
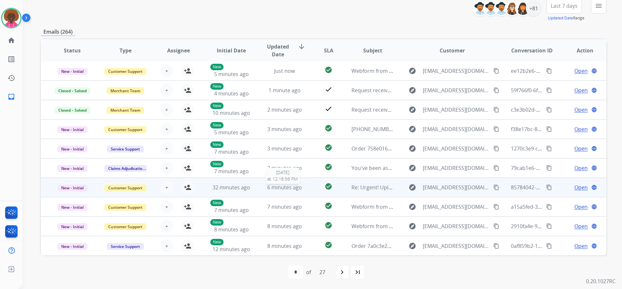
click at [279, 191] on div "6 minutes ago" at bounding box center [284, 188] width 42 height 8
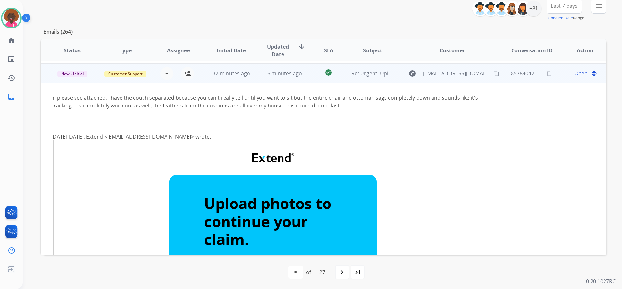
scroll to position [117, 0]
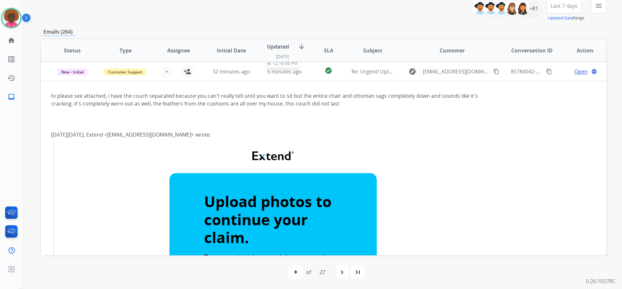
click at [282, 71] on span "6 minutes ago" at bounding box center [284, 71] width 35 height 7
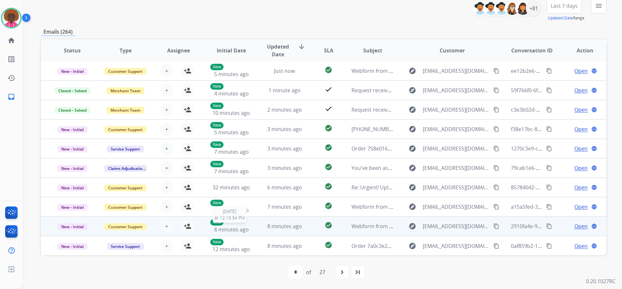
click at [238, 228] on span "8 minutes ago" at bounding box center [231, 229] width 35 height 7
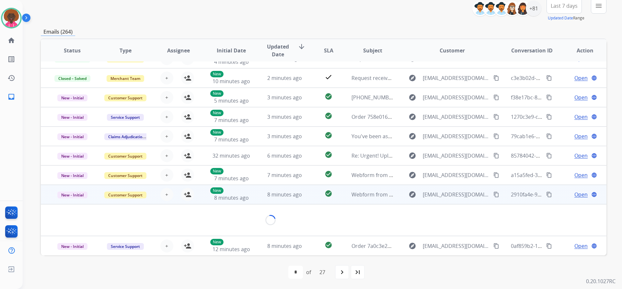
scroll to position [30, 0]
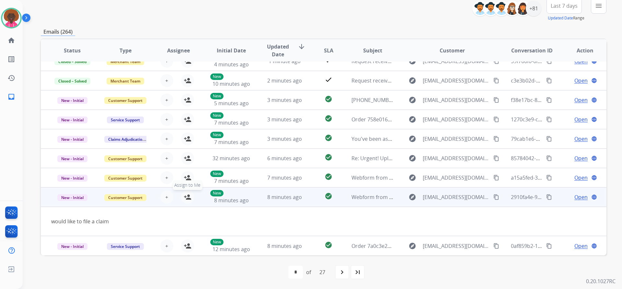
click at [187, 199] on mat-icon "person_add" at bounding box center [188, 197] width 8 height 8
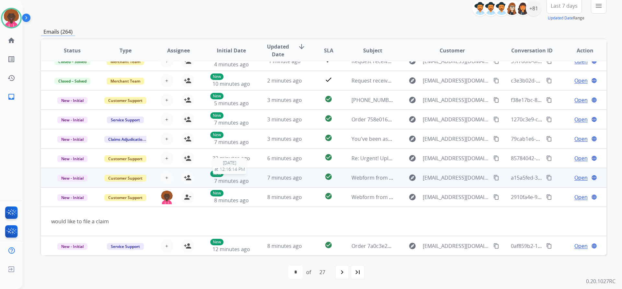
click at [235, 177] on div "New 7 minutes ago" at bounding box center [231, 178] width 42 height 14
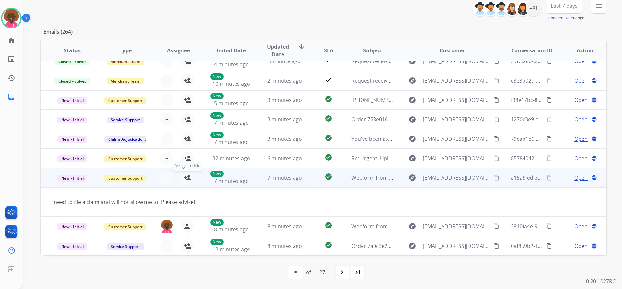
click at [189, 178] on mat-icon "person_add" at bounding box center [188, 178] width 8 height 8
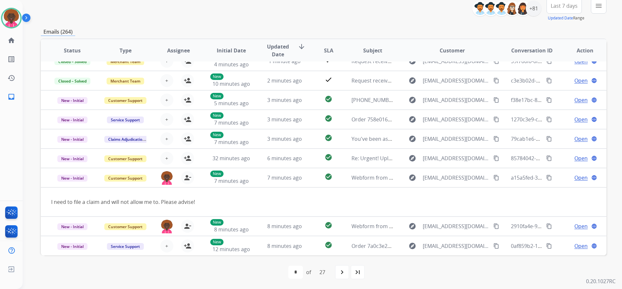
click at [338, 272] on div "navigate_next" at bounding box center [342, 272] width 14 height 14
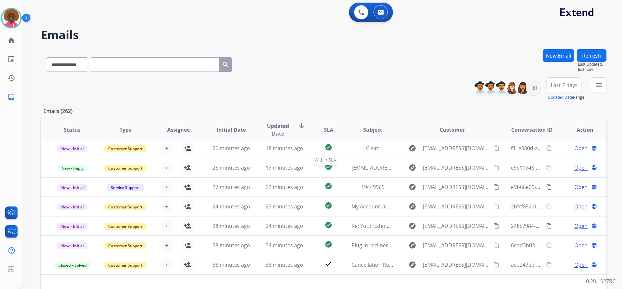
scroll to position [22, 0]
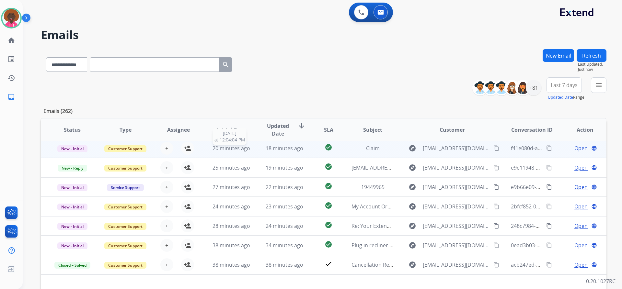
click at [220, 146] on span "20 minutes ago" at bounding box center [231, 148] width 38 height 7
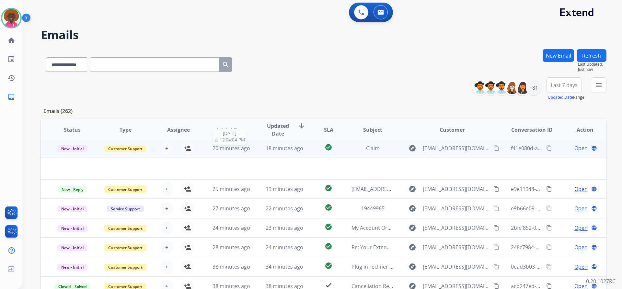
scroll to position [19, 0]
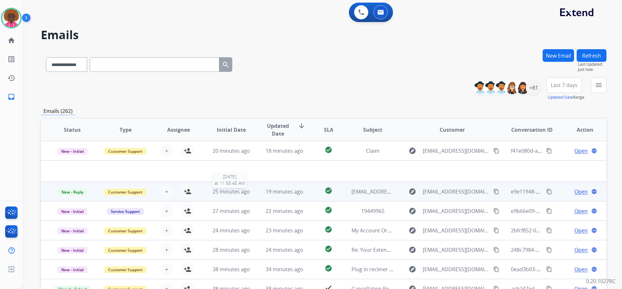
click at [226, 192] on span "25 minutes ago" at bounding box center [231, 191] width 38 height 7
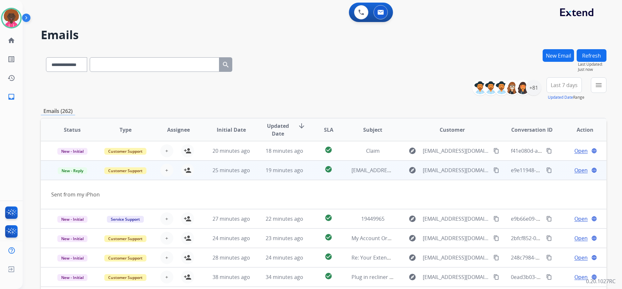
scroll to position [30, 0]
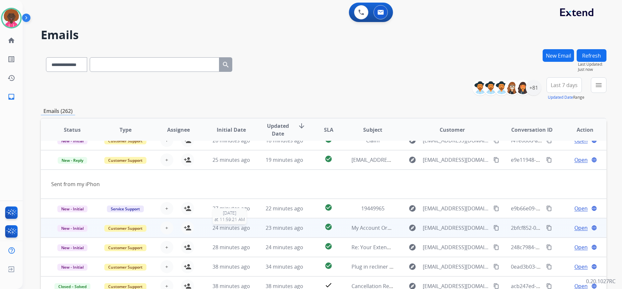
click at [221, 231] on span "24 minutes ago" at bounding box center [231, 227] width 38 height 7
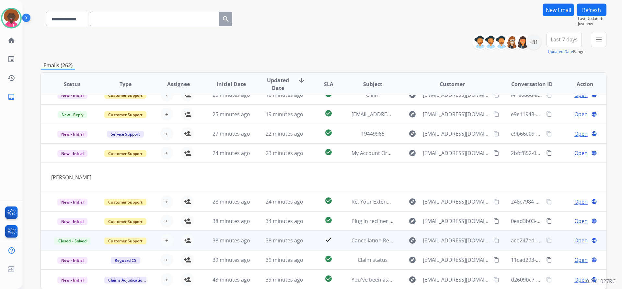
scroll to position [65, 0]
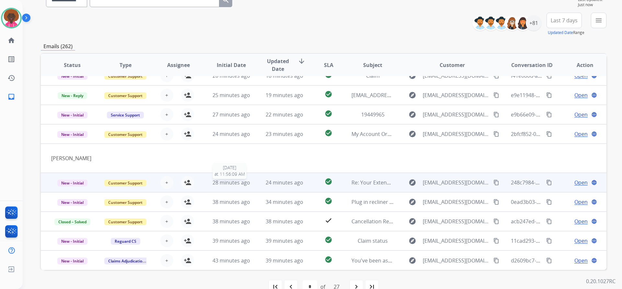
click at [228, 183] on span "28 minutes ago" at bounding box center [231, 182] width 38 height 7
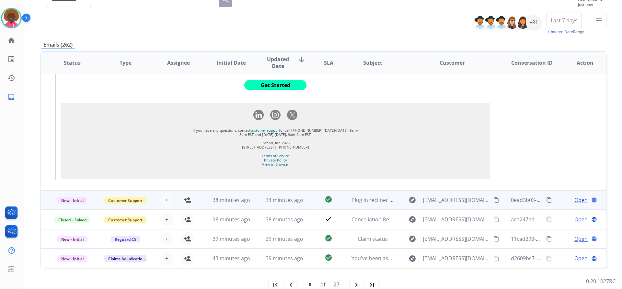
click at [219, 206] on td "38 minutes ago" at bounding box center [226, 199] width 53 height 19
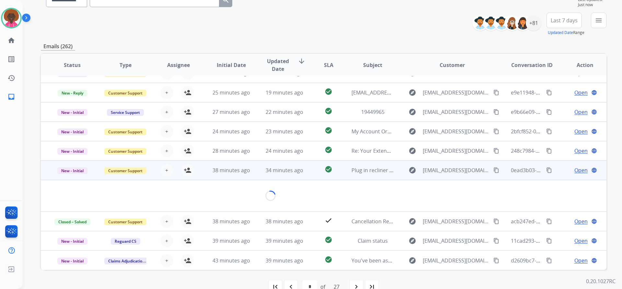
scroll to position [30, 0]
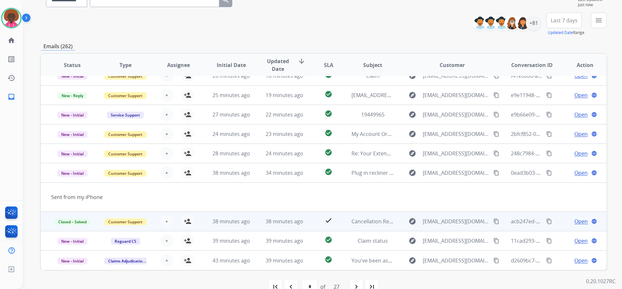
click at [202, 221] on td "38 minutes ago" at bounding box center [226, 221] width 53 height 19
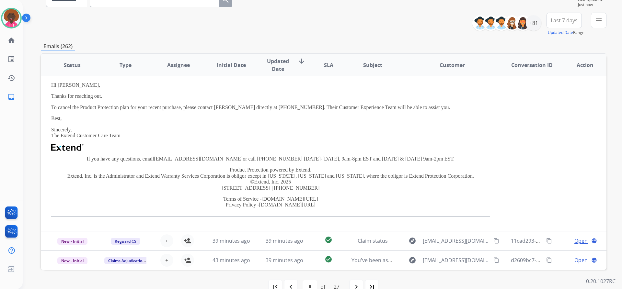
scroll to position [79, 0]
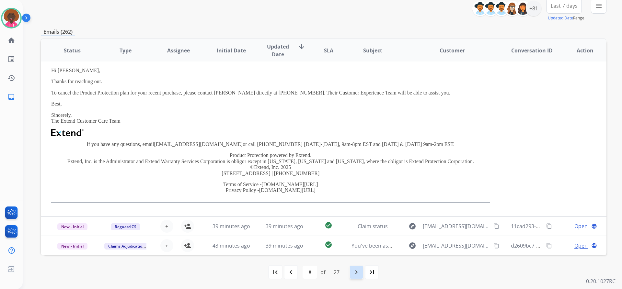
click at [351, 275] on div "navigate_next" at bounding box center [356, 272] width 14 height 14
select select "*"
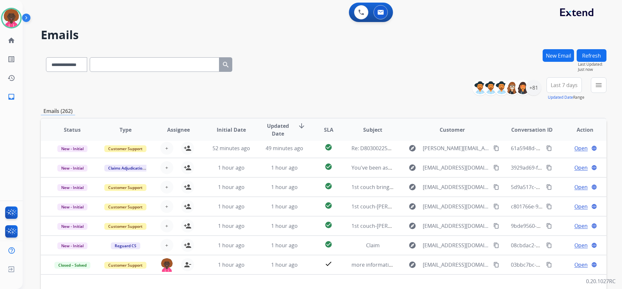
scroll to position [22, 0]
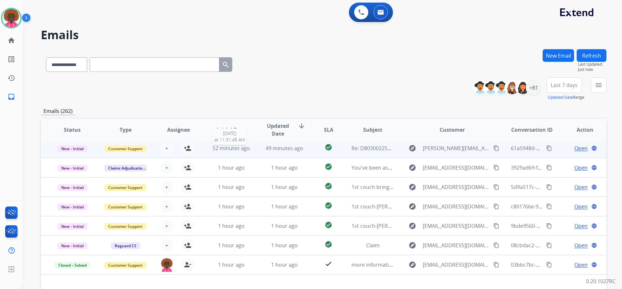
click at [213, 150] on span "52 minutes ago" at bounding box center [231, 148] width 38 height 7
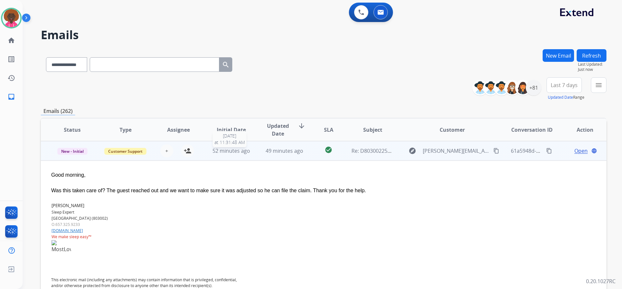
click at [213, 150] on span "52 minutes ago" at bounding box center [231, 150] width 38 height 7
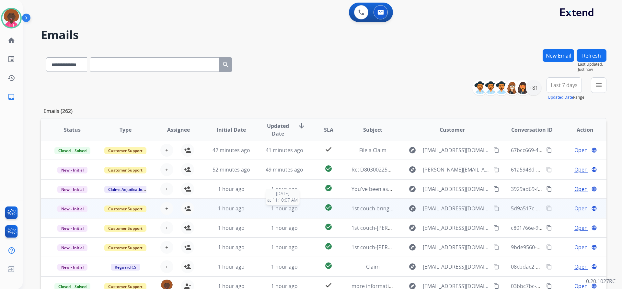
click at [263, 207] on div "1 hour ago" at bounding box center [284, 209] width 42 height 8
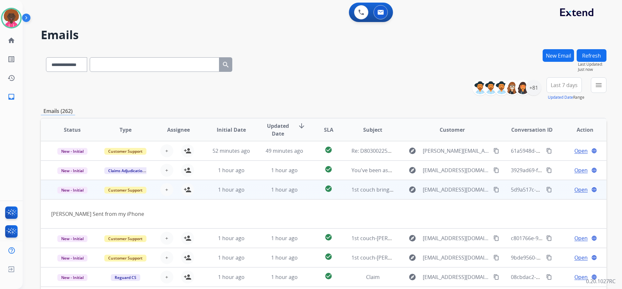
scroll to position [30, 0]
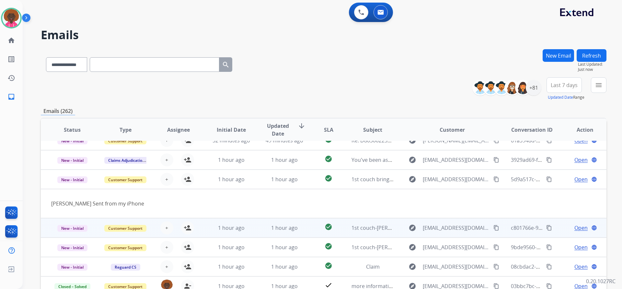
click at [276, 233] on td "1 hour ago" at bounding box center [279, 227] width 53 height 19
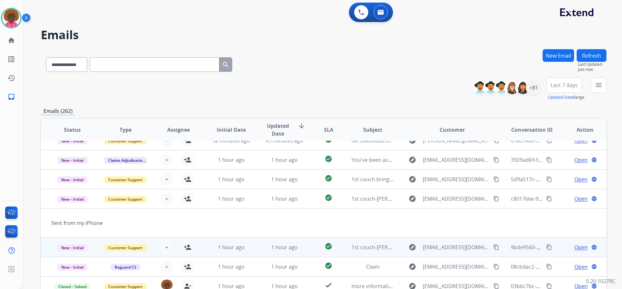
click at [274, 253] on td "1 hour ago" at bounding box center [279, 247] width 53 height 19
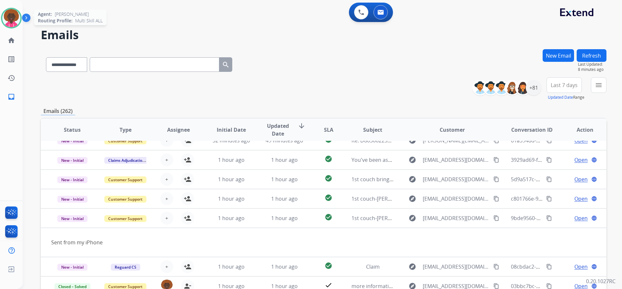
click at [14, 16] on img at bounding box center [11, 18] width 18 height 18
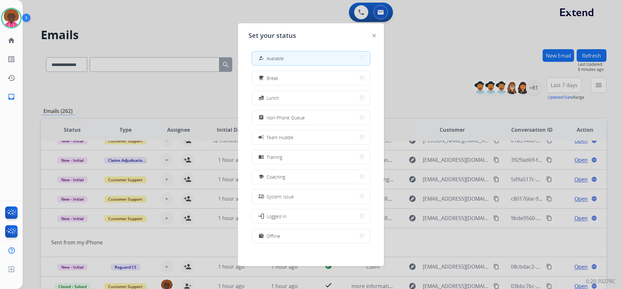
click at [288, 116] on span "Non-Phone Queue" at bounding box center [286, 117] width 38 height 7
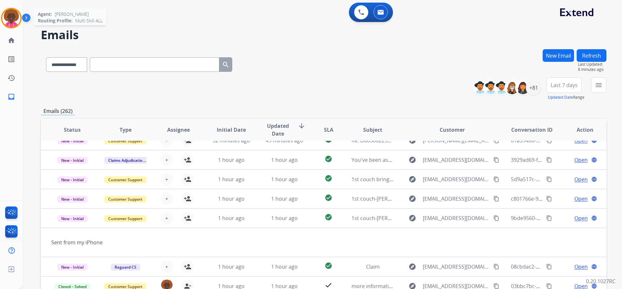
click at [6, 14] on img at bounding box center [11, 18] width 18 height 18
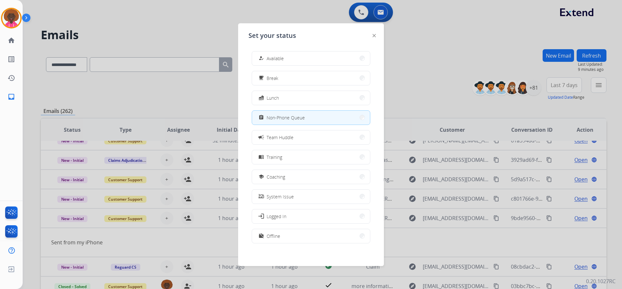
click at [109, 64] on div at bounding box center [311, 144] width 622 height 289
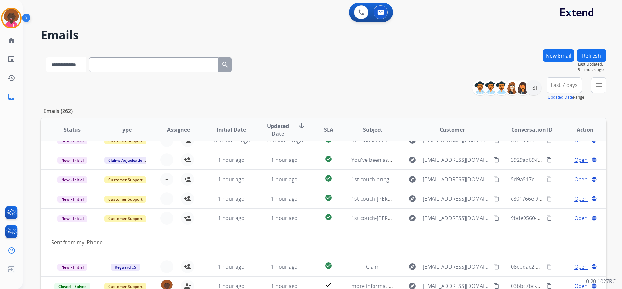
click at [79, 67] on select "**********" at bounding box center [66, 64] width 40 height 15
select select "**********"
click at [46, 57] on select "**********" at bounding box center [66, 64] width 40 height 15
click at [107, 68] on input "text" at bounding box center [155, 64] width 130 height 15
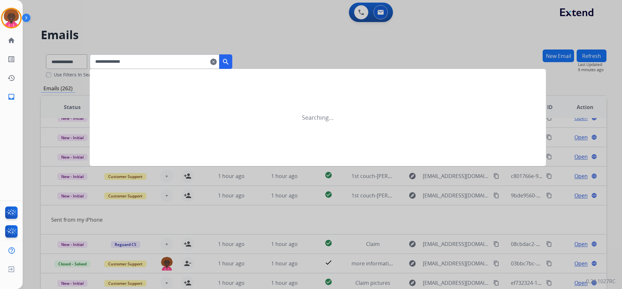
type input "**********"
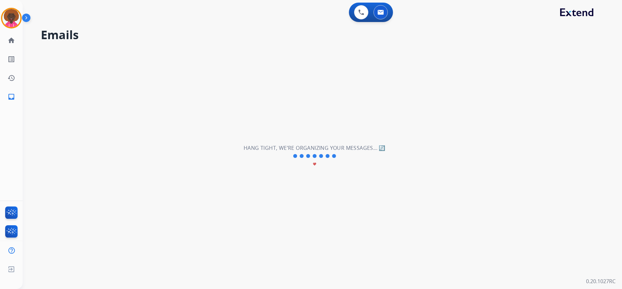
select select "*"
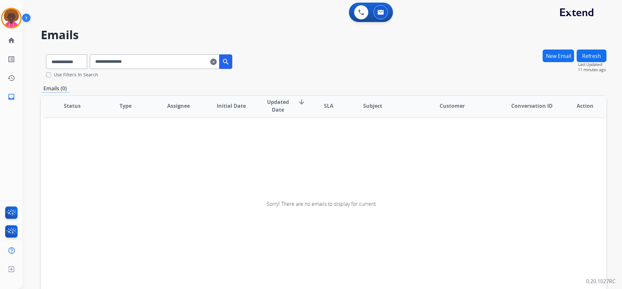
click at [160, 53] on div "**********" at bounding box center [139, 60] width 197 height 22
click at [164, 63] on input "**********" at bounding box center [155, 61] width 130 height 15
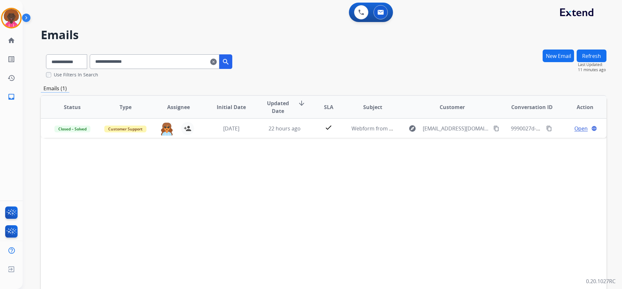
scroll to position [0, 0]
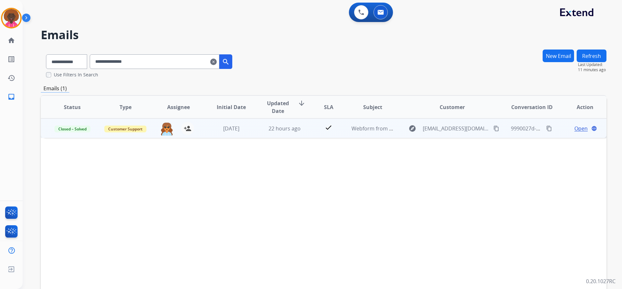
click at [574, 129] on span "Open" at bounding box center [580, 129] width 13 height 8
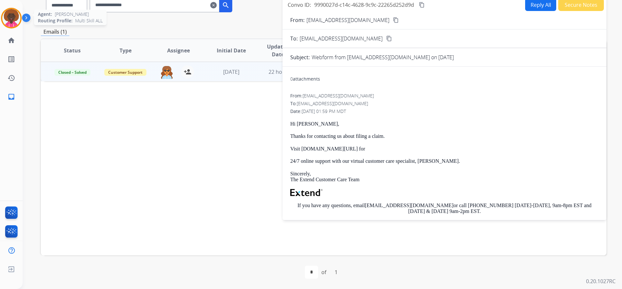
drag, startPoint x: 1, startPoint y: 17, endPoint x: 40, endPoint y: 25, distance: 39.6
click at [1, 17] on div "[PERSON_NAME] Queue Edit Avatar Agent: [PERSON_NAME] Profile: Multi Skill ALL" at bounding box center [11, 18] width 23 height 21
click at [4, 21] on img at bounding box center [11, 18] width 18 height 18
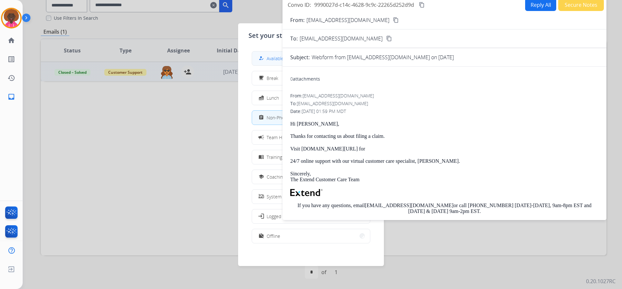
click at [279, 59] on span "Available" at bounding box center [275, 58] width 17 height 7
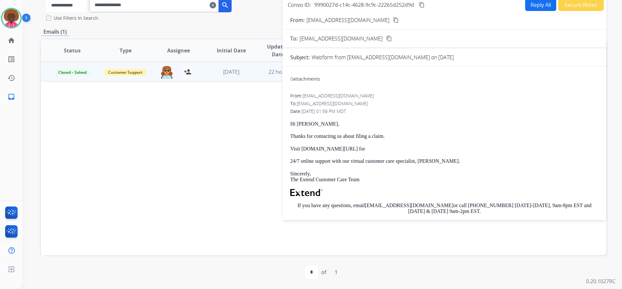
scroll to position [50, 0]
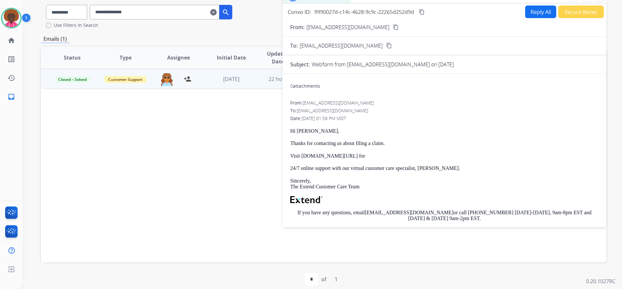
click at [211, 142] on div "Status Type Assignee Initial Date Updated Date arrow_downward SLA Subject Custo…" at bounding box center [324, 154] width 566 height 217
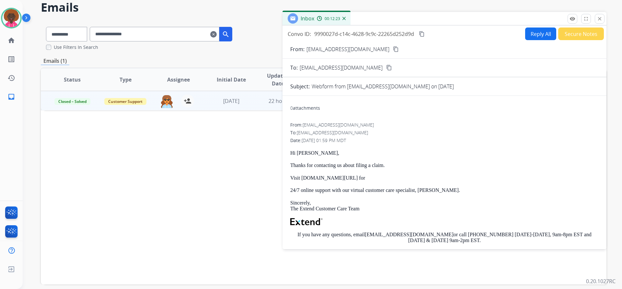
scroll to position [0, 0]
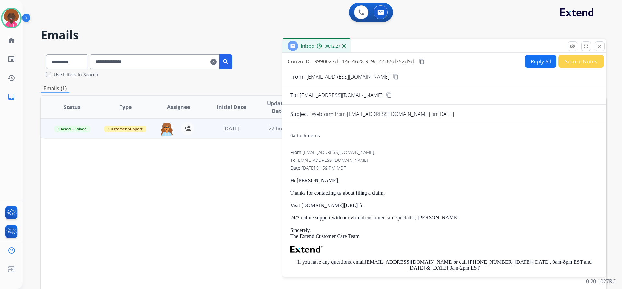
click at [606, 47] on div "Inbox 00:12:27" at bounding box center [444, 47] width 324 height 14
click at [604, 45] on button "close Close" at bounding box center [600, 46] width 10 height 10
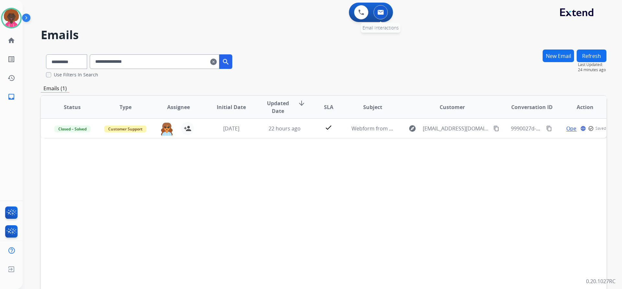
click at [386, 14] on button at bounding box center [380, 12] width 14 height 14
click at [384, 14] on button at bounding box center [380, 12] width 14 height 14
click at [373, 6] on div "0 Email Interactions" at bounding box center [380, 12] width 19 height 14
click at [380, 11] on img at bounding box center [380, 12] width 6 height 5
click at [13, 17] on img at bounding box center [11, 18] width 18 height 18
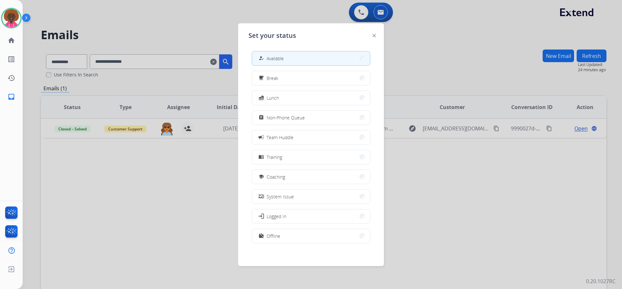
click at [284, 65] on button "how_to_reg Available" at bounding box center [311, 59] width 118 height 14
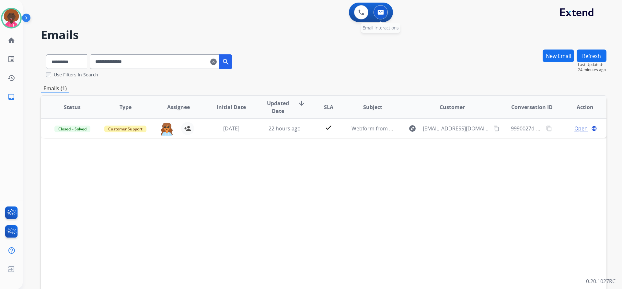
click at [387, 10] on div "0 Email Interactions" at bounding box center [380, 12] width 19 height 14
click at [217, 62] on mat-icon "clear" at bounding box center [213, 62] width 6 height 8
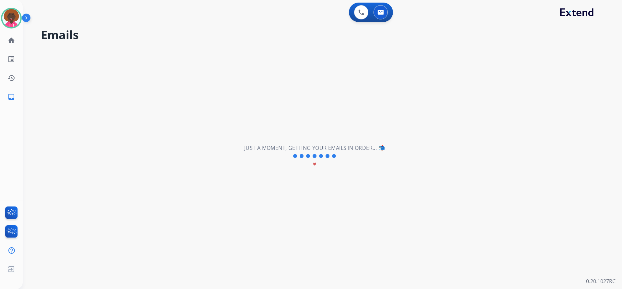
select select "**********"
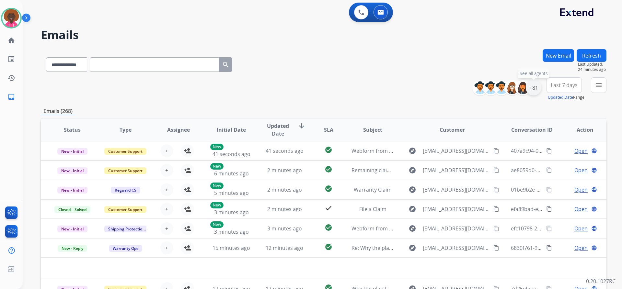
click at [534, 92] on div "+81" at bounding box center [534, 88] width 16 height 16
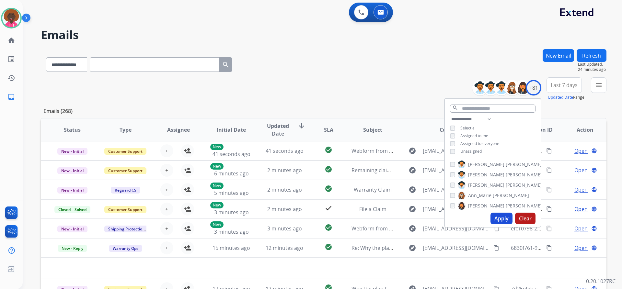
click at [449, 145] on div "**********" at bounding box center [493, 135] width 96 height 41
click at [502, 221] on button "Apply" at bounding box center [501, 219] width 22 height 12
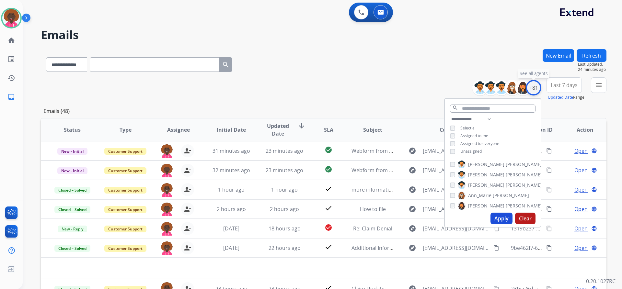
click at [531, 86] on div "+81" at bounding box center [534, 88] width 16 height 16
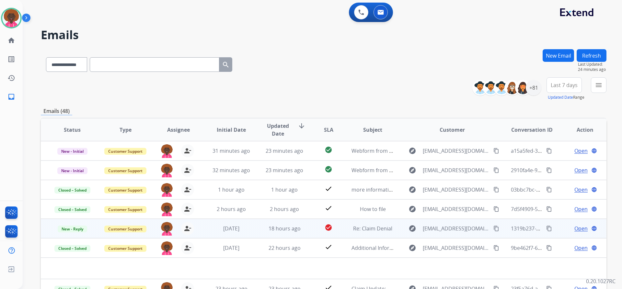
click at [336, 236] on td "check_circle" at bounding box center [323, 228] width 35 height 19
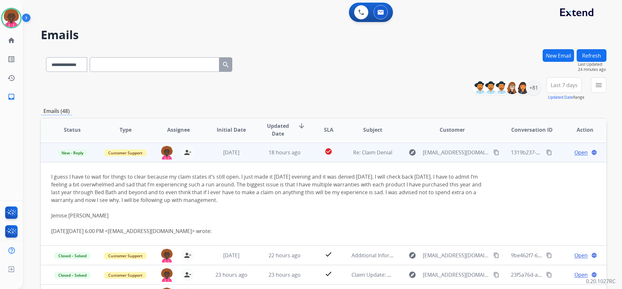
scroll to position [78, 0]
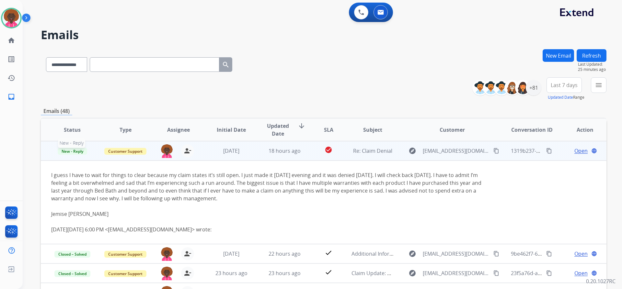
click at [62, 151] on span "New - Reply" at bounding box center [72, 151] width 29 height 7
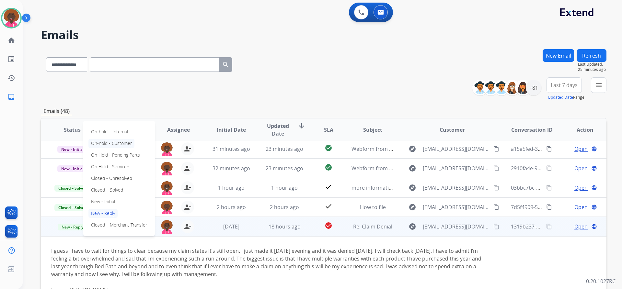
scroll to position [0, 0]
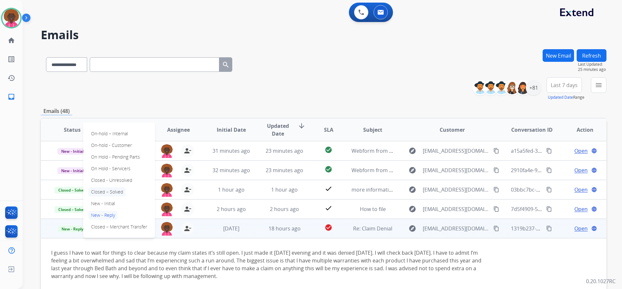
click at [117, 190] on p "Closed – Solved" at bounding box center [106, 192] width 37 height 9
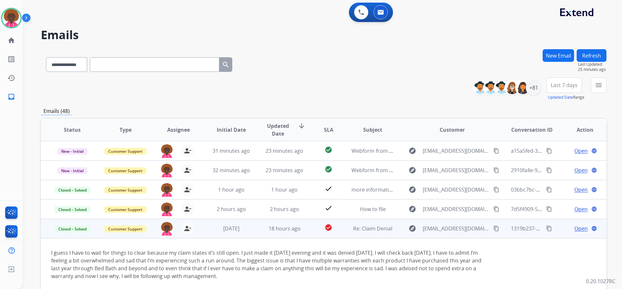
click at [574, 230] on span "Open" at bounding box center [580, 229] width 13 height 8
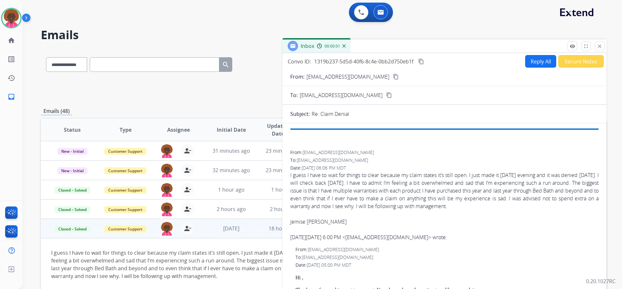
click at [533, 57] on button "Reply All" at bounding box center [540, 61] width 31 height 13
select select "**********"
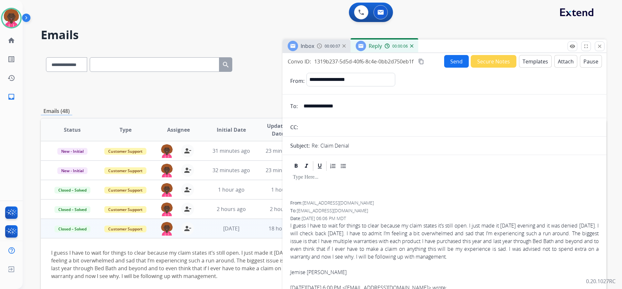
click at [495, 64] on button "Secure Notes" at bounding box center [494, 61] width 46 height 13
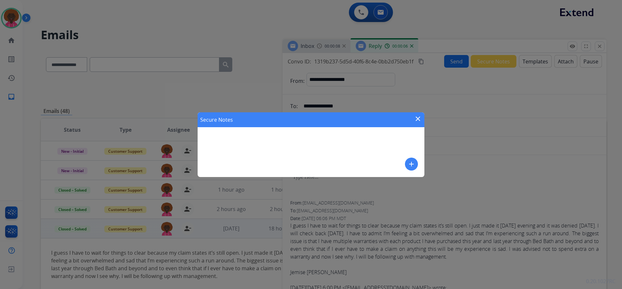
click at [351, 156] on div "Secure Notes close add" at bounding box center [311, 144] width 227 height 65
drag, startPoint x: 405, startPoint y: 160, endPoint x: 404, endPoint y: 164, distance: 3.9
click at [406, 162] on div "Secure Notes close add" at bounding box center [311, 144] width 227 height 65
drag, startPoint x: 410, startPoint y: 161, endPoint x: 338, endPoint y: 163, distance: 72.3
click at [401, 164] on div "Secure Notes close add" at bounding box center [311, 144] width 227 height 65
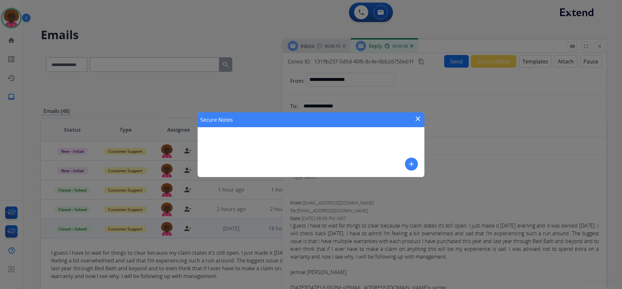
click at [338, 163] on div "Secure Notes close add" at bounding box center [311, 144] width 227 height 65
drag, startPoint x: 400, startPoint y: 167, endPoint x: 405, endPoint y: 166, distance: 4.6
click at [402, 166] on div "Secure Notes close add" at bounding box center [311, 144] width 227 height 65
click at [415, 162] on mat-icon "add" at bounding box center [411, 164] width 8 height 8
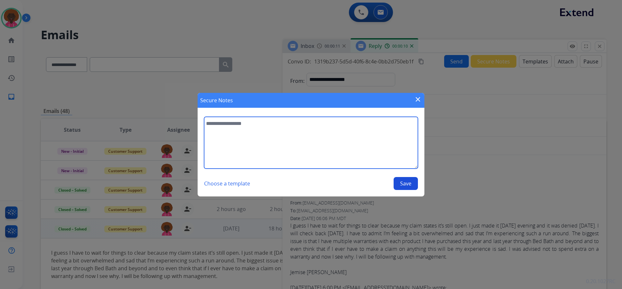
click at [334, 159] on textarea at bounding box center [311, 143] width 214 height 52
type textarea "**********"
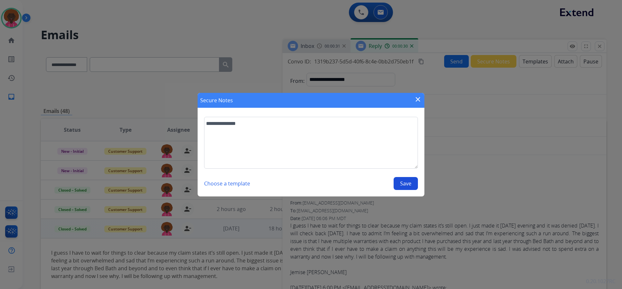
click at [407, 189] on button "Save" at bounding box center [406, 183] width 24 height 13
select select "**********"
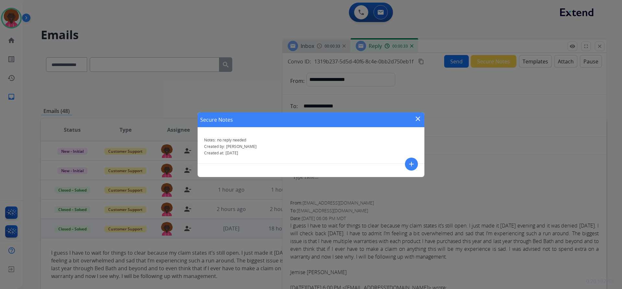
click at [417, 120] on mat-icon "close" at bounding box center [418, 119] width 8 height 8
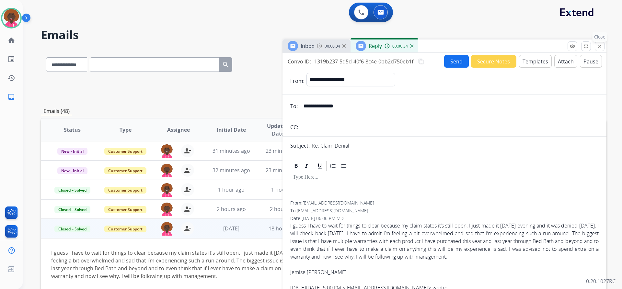
click at [596, 48] on button "close Close" at bounding box center [600, 46] width 10 height 10
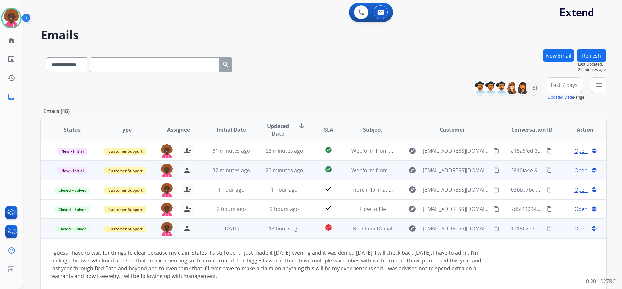
click at [332, 178] on td "check_circle" at bounding box center [323, 170] width 35 height 19
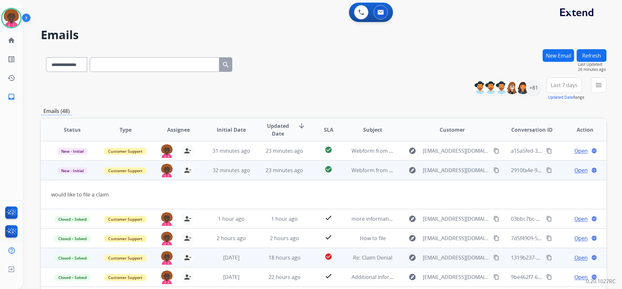
scroll to position [19, 0]
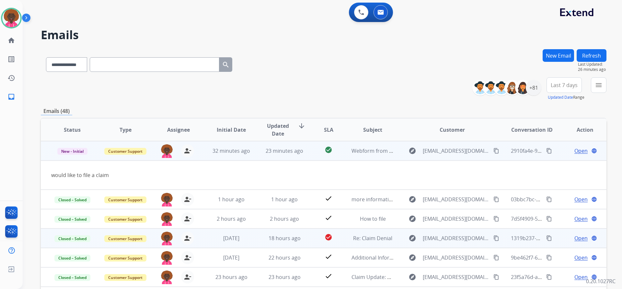
click at [574, 152] on span "Open" at bounding box center [580, 151] width 13 height 8
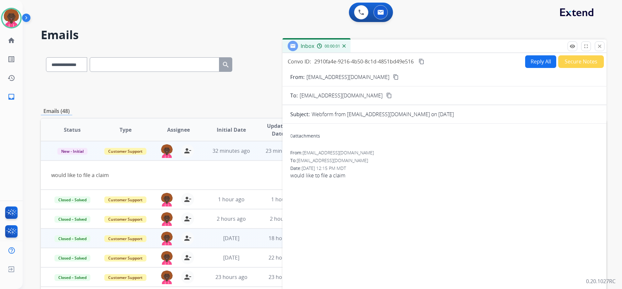
click at [372, 75] on div "From: [EMAIL_ADDRESS][DOMAIN_NAME] content_copy" at bounding box center [444, 77] width 324 height 8
click at [393, 75] on mat-icon "content_copy" at bounding box center [396, 77] width 6 height 6
click at [540, 66] on button "Reply All" at bounding box center [540, 61] width 31 height 13
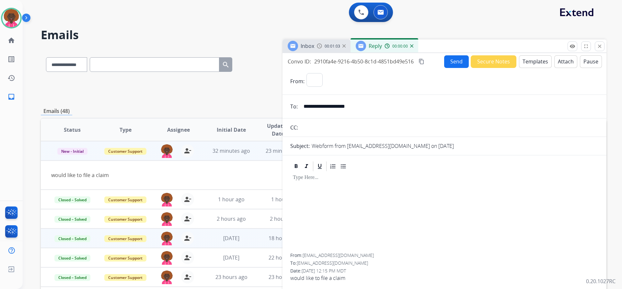
select select "**********"
click at [541, 64] on button "Templates" at bounding box center [535, 61] width 33 height 13
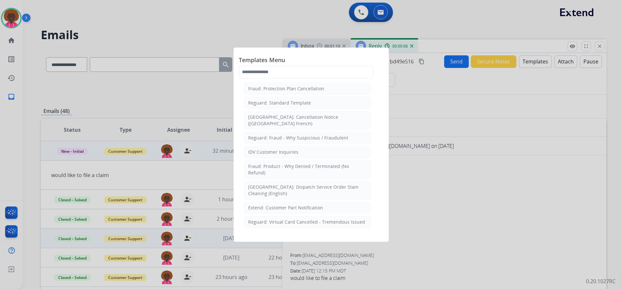
scroll to position [97, 0]
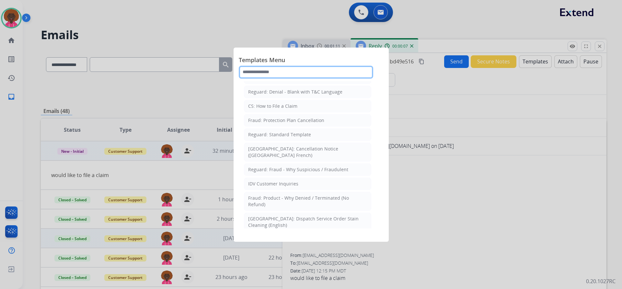
click at [283, 71] on input "text" at bounding box center [306, 72] width 134 height 13
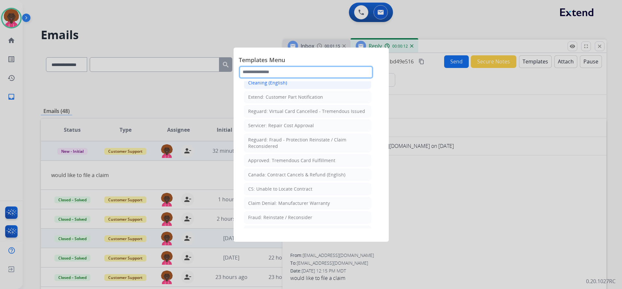
scroll to position [259, 0]
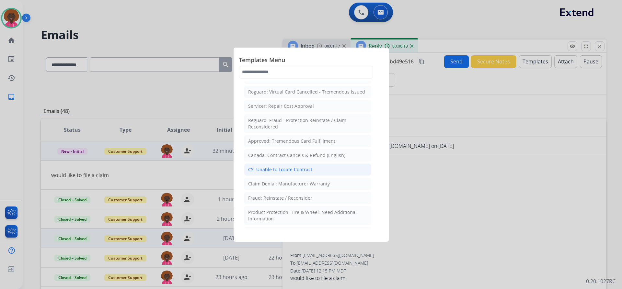
click at [312, 167] on li "CS: Unable to Locate Contract" at bounding box center [307, 170] width 127 height 12
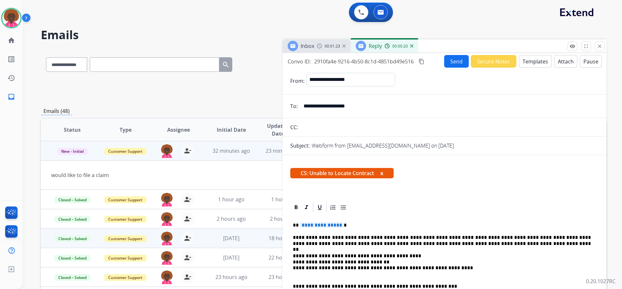
click at [313, 226] on span "**********" at bounding box center [322, 226] width 44 height 6
click at [465, 64] on div "Send Secure Notes Templates Attach Pause" at bounding box center [523, 61] width 158 height 13
click at [460, 64] on button "Send" at bounding box center [456, 61] width 25 height 13
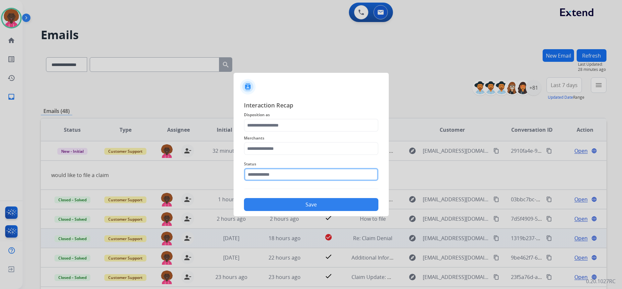
click at [289, 178] on input "text" at bounding box center [311, 174] width 134 height 13
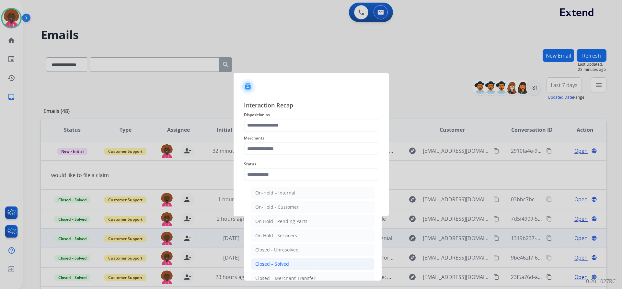
click at [274, 266] on div "Closed – Solved" at bounding box center [272, 264] width 34 height 6
type input "**********"
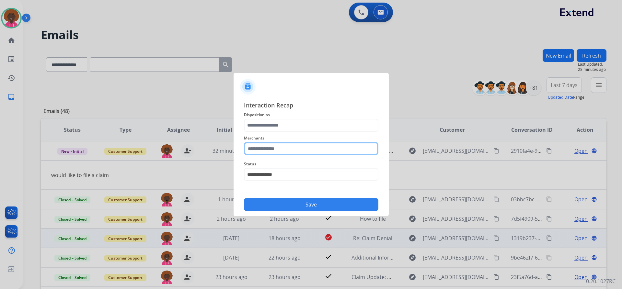
click at [262, 142] on input "text" at bounding box center [311, 148] width 134 height 13
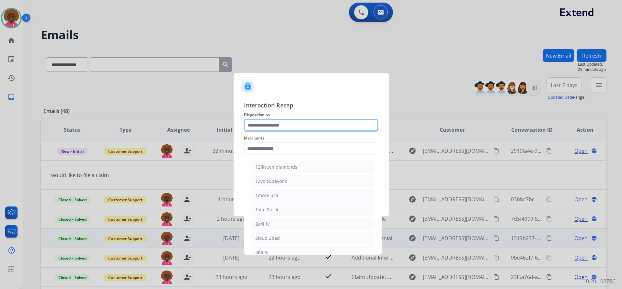
click at [272, 121] on input "text" at bounding box center [311, 125] width 134 height 13
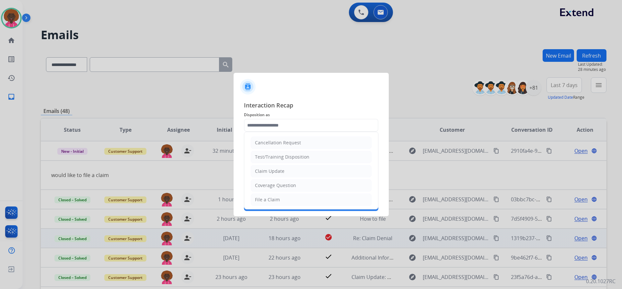
click at [325, 58] on div at bounding box center [311, 144] width 622 height 289
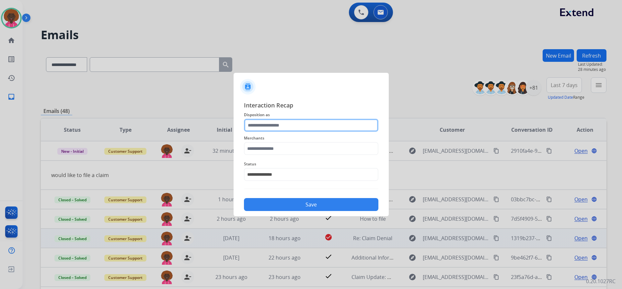
click at [280, 123] on input "text" at bounding box center [311, 125] width 134 height 13
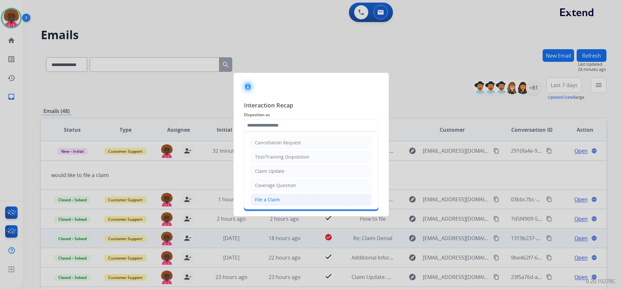
click at [265, 201] on div "File a Claim" at bounding box center [267, 200] width 25 height 6
type input "**********"
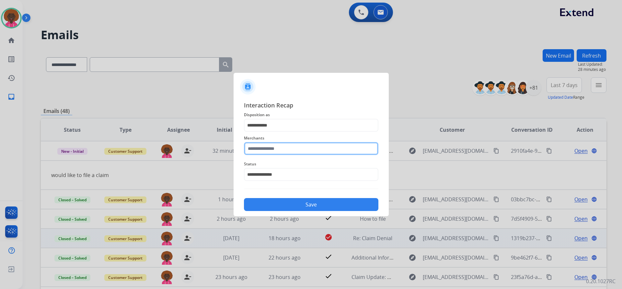
click at [286, 145] on input "text" at bounding box center [311, 148] width 134 height 13
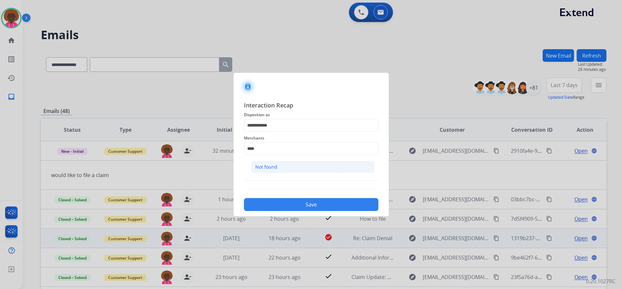
click at [263, 166] on div "Not found" at bounding box center [266, 167] width 22 height 6
type input "*********"
click at [290, 216] on div "**********" at bounding box center [311, 156] width 155 height 121
click at [323, 210] on button "Save" at bounding box center [311, 204] width 134 height 13
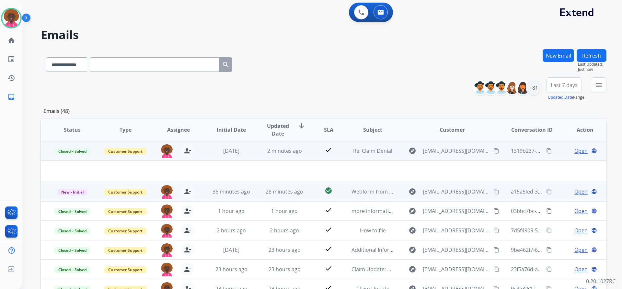
click at [255, 189] on td "28 minutes ago" at bounding box center [279, 191] width 53 height 19
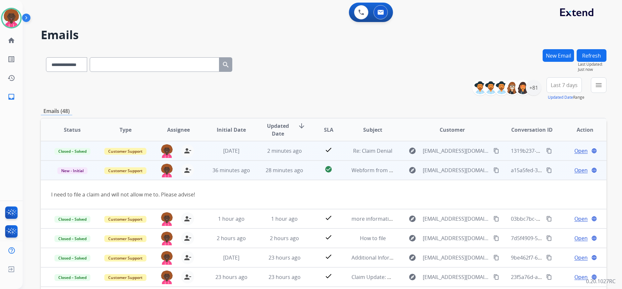
scroll to position [30, 0]
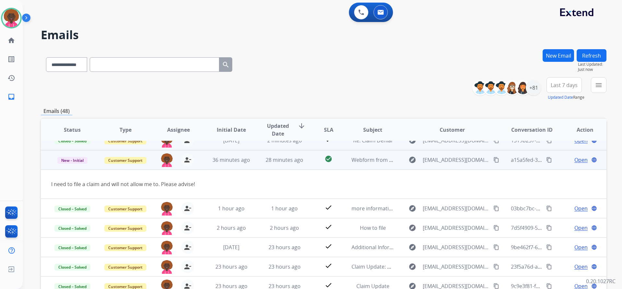
click at [493, 158] on mat-icon "content_copy" at bounding box center [496, 160] width 6 height 6
click at [576, 162] on span "Open" at bounding box center [580, 160] width 13 height 8
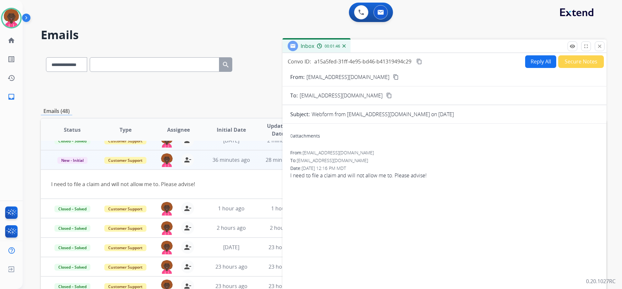
click at [576, 60] on button "Secure Notes" at bounding box center [581, 61] width 46 height 13
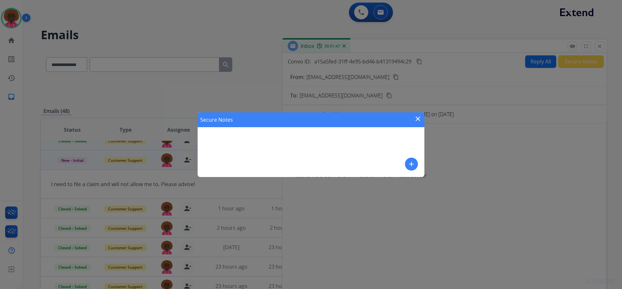
click at [409, 167] on mat-icon "add" at bounding box center [411, 164] width 8 height 8
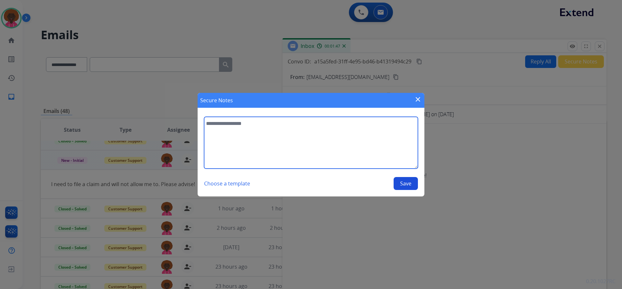
click at [311, 159] on textarea at bounding box center [311, 143] width 214 height 52
drag, startPoint x: 265, startPoint y: 132, endPoint x: 256, endPoint y: 132, distance: 8.8
click at [259, 132] on textarea at bounding box center [311, 143] width 214 height 52
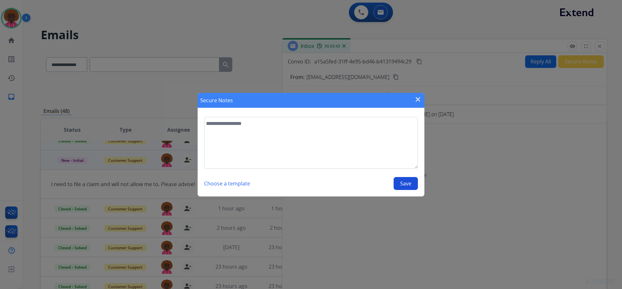
drag, startPoint x: 530, startPoint y: 240, endPoint x: 523, endPoint y: 240, distance: 6.5
click at [529, 240] on div "Secure Notes close Choose a template Save" at bounding box center [311, 144] width 622 height 289
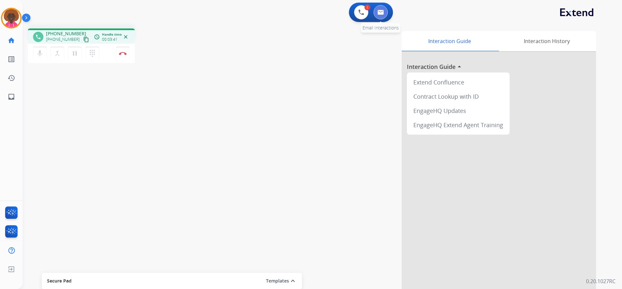
click at [384, 17] on button at bounding box center [380, 12] width 14 height 14
select select "**********"
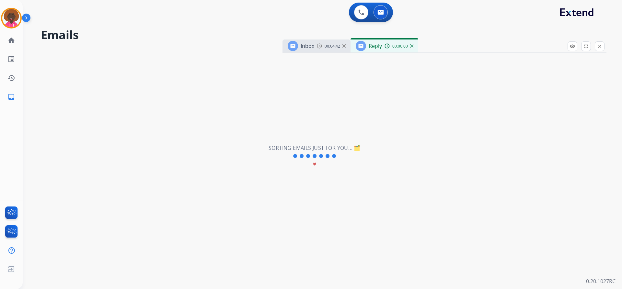
select select "**********"
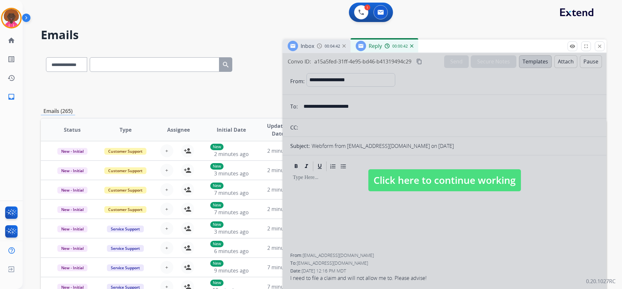
click at [430, 179] on span "Click here to continue working" at bounding box center [444, 180] width 153 height 22
select select
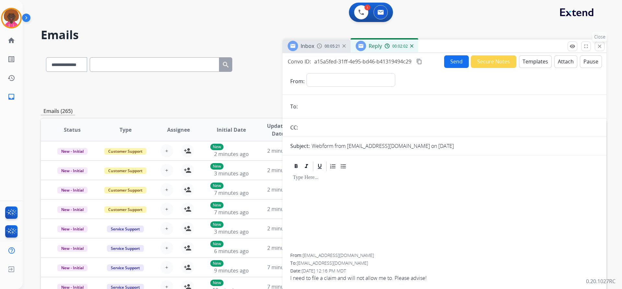
click at [601, 46] on mat-icon "close" at bounding box center [600, 46] width 6 height 6
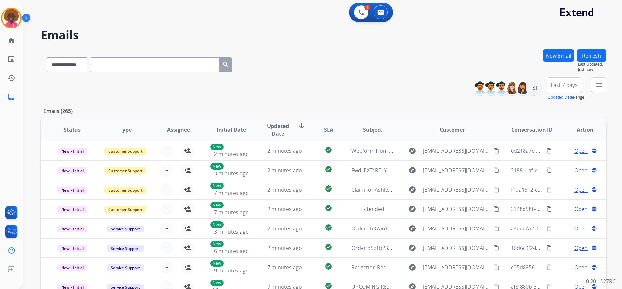
click at [557, 54] on button "New Email" at bounding box center [558, 55] width 31 height 13
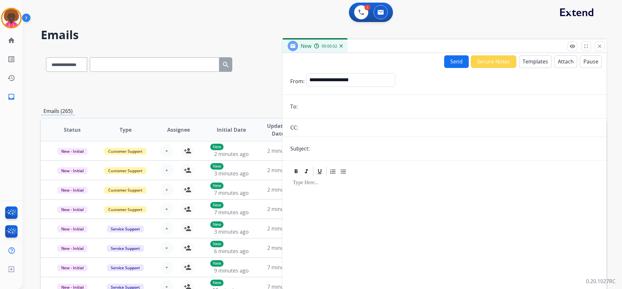
drag, startPoint x: 361, startPoint y: 98, endPoint x: 326, endPoint y: 132, distance: 48.3
click at [326, 132] on input "text" at bounding box center [449, 127] width 299 height 13
click at [325, 151] on input "text" at bounding box center [455, 148] width 287 height 13
click at [330, 114] on form "**********" at bounding box center [444, 180] width 324 height 224
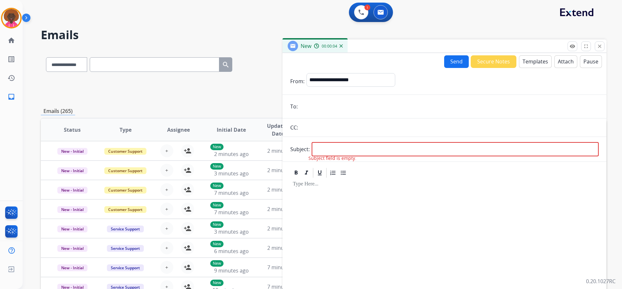
click at [332, 111] on input "email" at bounding box center [449, 106] width 299 height 13
click at [334, 104] on input "email" at bounding box center [449, 106] width 299 height 13
drag, startPoint x: 342, startPoint y: 104, endPoint x: 315, endPoint y: 105, distance: 26.6
click at [339, 104] on input "email" at bounding box center [449, 106] width 299 height 13
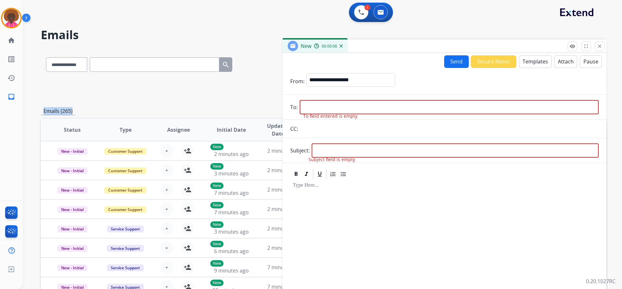
drag, startPoint x: 269, startPoint y: 105, endPoint x: 287, endPoint y: 111, distance: 18.4
click at [274, 107] on div "**********" at bounding box center [324, 208] width 566 height 319
click at [330, 108] on input "email" at bounding box center [449, 107] width 299 height 14
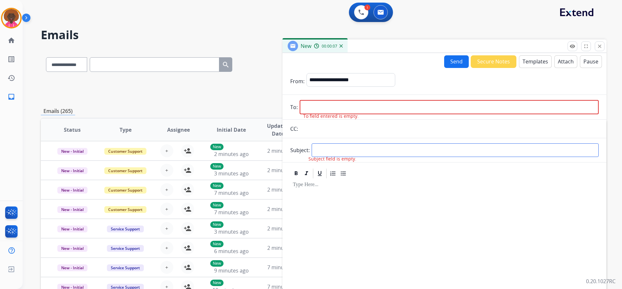
drag, startPoint x: 463, startPoint y: 155, endPoint x: 466, endPoint y: 140, distance: 15.9
click at [463, 155] on input "text" at bounding box center [455, 150] width 287 height 14
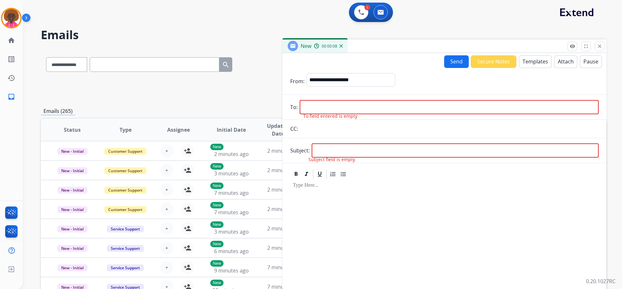
click at [528, 59] on button "Templates" at bounding box center [535, 61] width 33 height 13
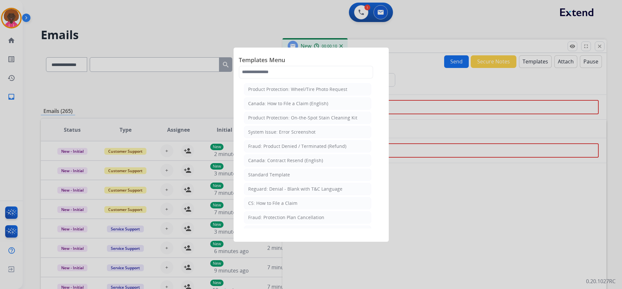
click at [449, 142] on div at bounding box center [311, 144] width 622 height 289
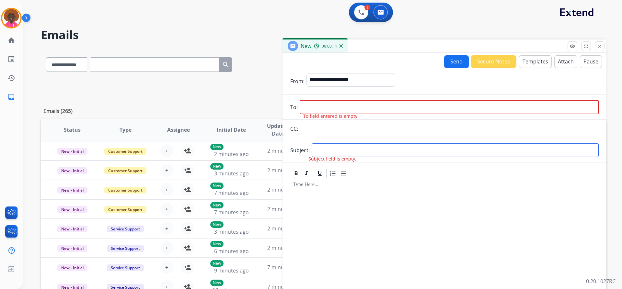
drag, startPoint x: 430, startPoint y: 147, endPoint x: 410, endPoint y: 152, distance: 20.1
click at [427, 149] on input "text" at bounding box center [455, 150] width 287 height 14
type input "**********"
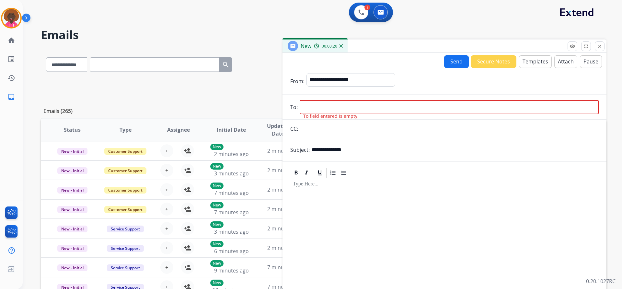
drag, startPoint x: 524, startPoint y: 134, endPoint x: 304, endPoint y: 113, distance: 221.6
click at [523, 134] on input "text" at bounding box center [449, 128] width 299 height 13
click at [326, 104] on input "email" at bounding box center [449, 107] width 299 height 14
paste input "**********"
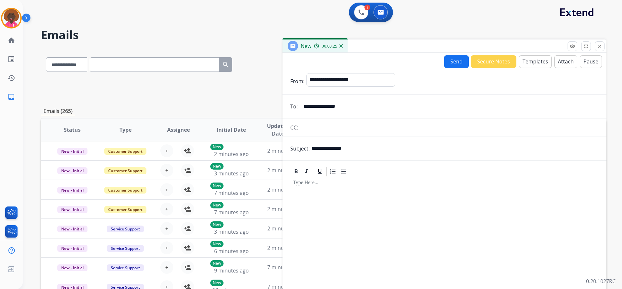
type input "**********"
drag, startPoint x: 352, startPoint y: 81, endPoint x: 353, endPoint y: 85, distance: 4.3
click at [352, 81] on select "**********" at bounding box center [350, 79] width 88 height 13
select select "**********"
click at [306, 73] on select "**********" at bounding box center [350, 79] width 88 height 13
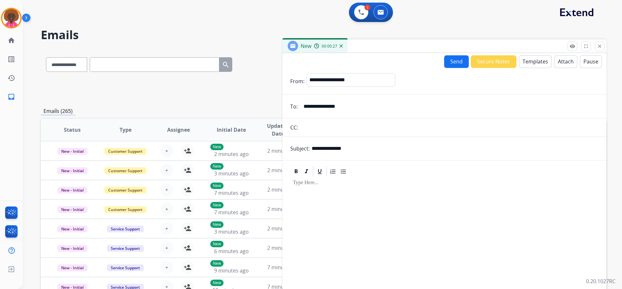
click at [536, 63] on button "Templates" at bounding box center [535, 61] width 33 height 13
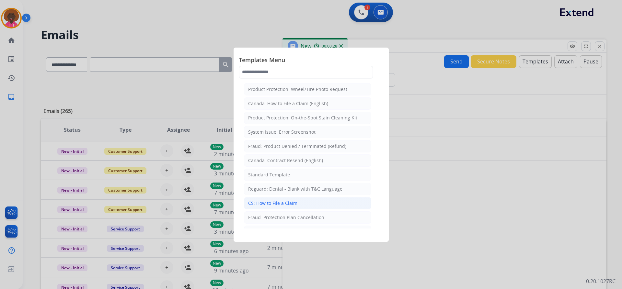
click at [311, 208] on li "CS: How to File a Claim" at bounding box center [307, 203] width 127 height 12
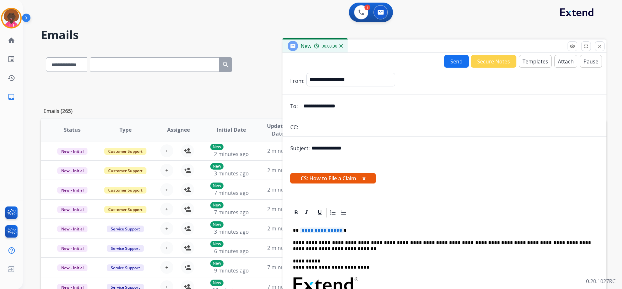
click at [333, 230] on span "**********" at bounding box center [322, 231] width 44 height 6
click at [454, 63] on button "Send" at bounding box center [456, 61] width 25 height 13
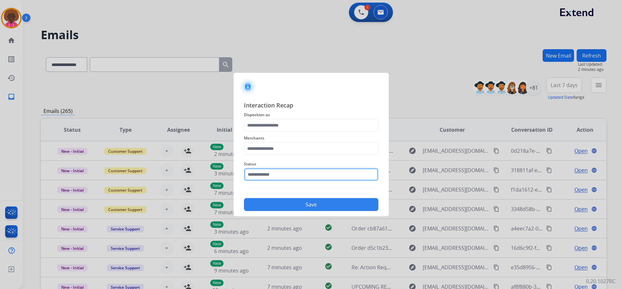
click at [267, 176] on input "text" at bounding box center [311, 174] width 134 height 13
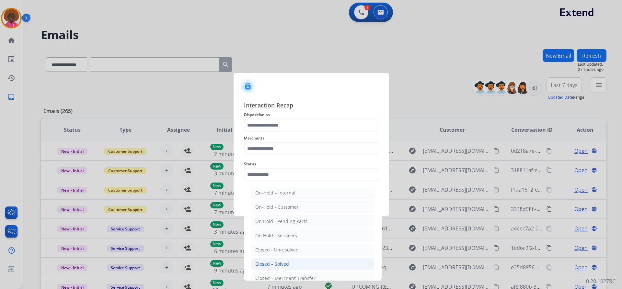
click at [281, 262] on div "Closed – Solved" at bounding box center [272, 264] width 34 height 6
type input "**********"
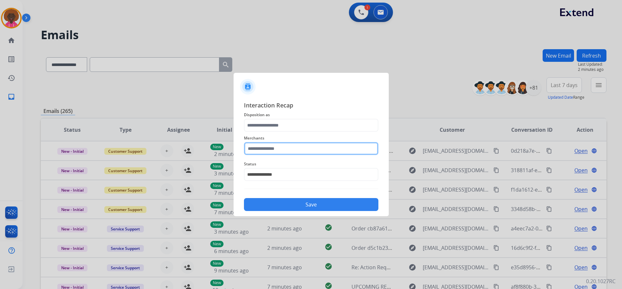
click at [289, 151] on input "text" at bounding box center [311, 148] width 134 height 13
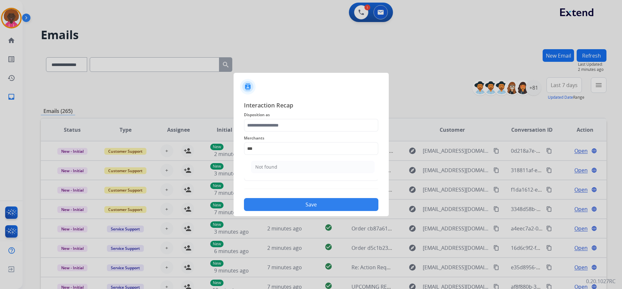
click at [281, 174] on ul "Not found" at bounding box center [312, 169] width 127 height 22
click at [281, 167] on li "Not found" at bounding box center [312, 167] width 123 height 12
type input "*********"
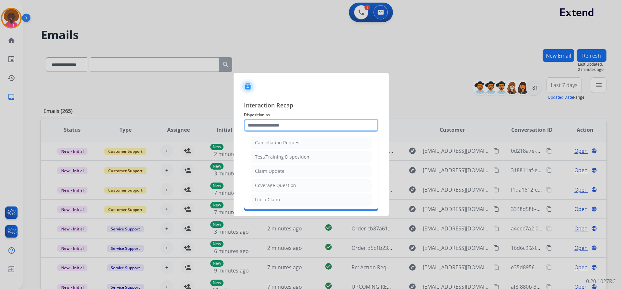
click at [277, 131] on input "text" at bounding box center [311, 125] width 134 height 13
click at [267, 197] on div "File a Claim" at bounding box center [267, 200] width 25 height 6
type input "**********"
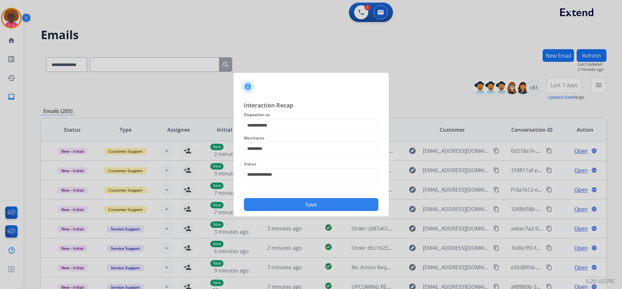
click at [326, 207] on button "Save" at bounding box center [311, 204] width 134 height 13
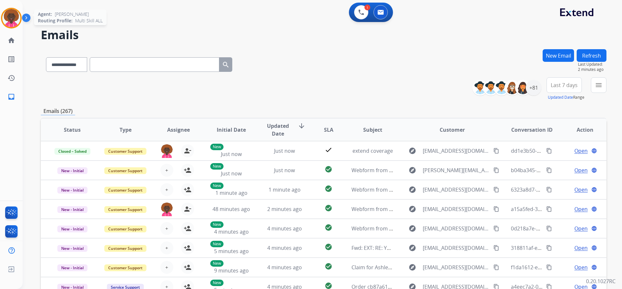
click at [10, 19] on img at bounding box center [11, 18] width 18 height 18
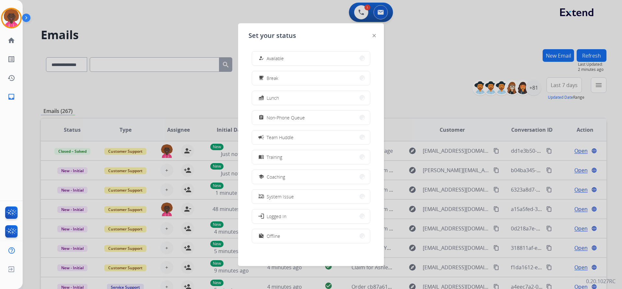
click at [359, 11] on div at bounding box center [311, 144] width 622 height 289
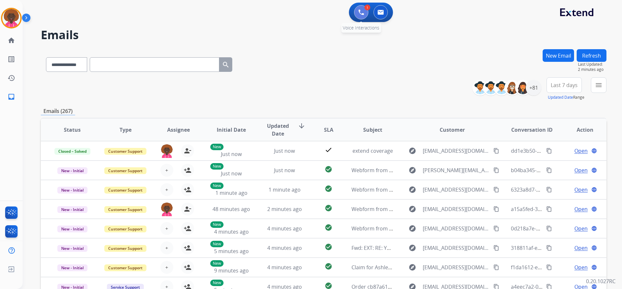
click at [359, 11] on img at bounding box center [361, 12] width 6 height 6
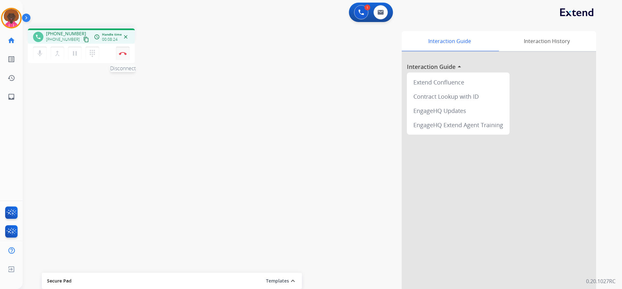
click at [123, 54] on img at bounding box center [123, 53] width 8 height 3
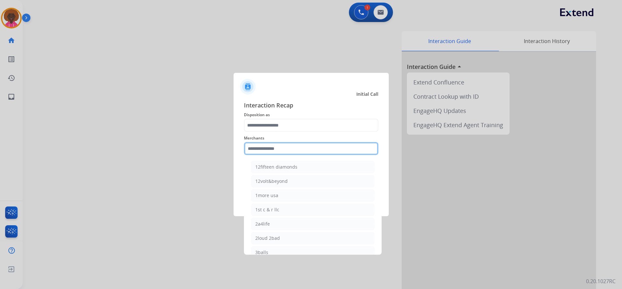
drag, startPoint x: 295, startPoint y: 155, endPoint x: 280, endPoint y: 180, distance: 29.3
click at [295, 155] on input "text" at bounding box center [311, 148] width 134 height 13
click at [281, 119] on span "Disposition as" at bounding box center [311, 115] width 134 height 8
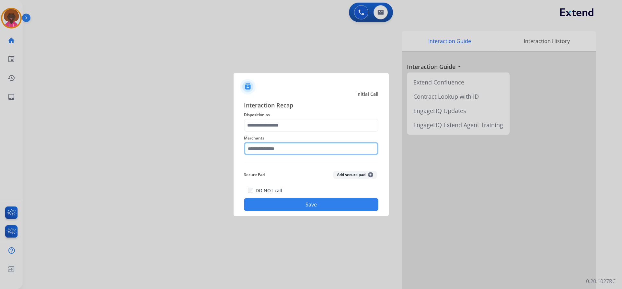
click at [269, 148] on input "text" at bounding box center [311, 148] width 134 height 13
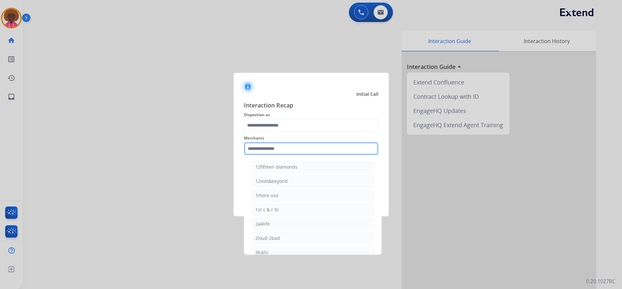
click at [246, 151] on input "text" at bounding box center [311, 148] width 134 height 13
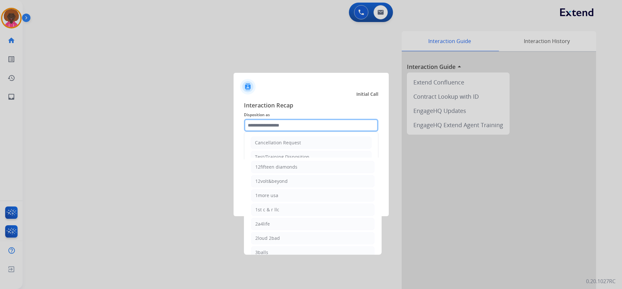
click at [275, 121] on input "text" at bounding box center [311, 125] width 134 height 13
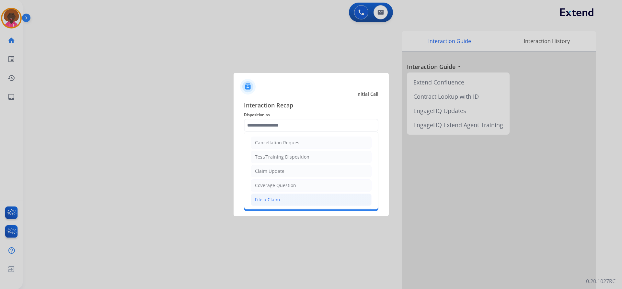
click at [277, 199] on div "File a Claim" at bounding box center [267, 200] width 25 height 6
type input "**********"
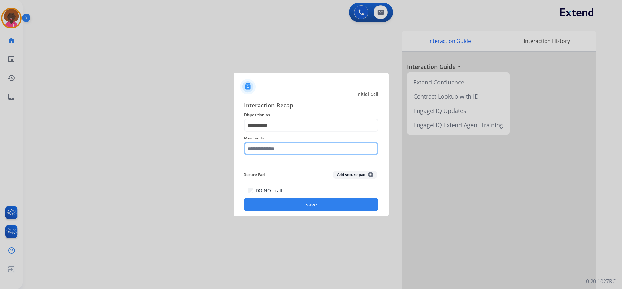
click at [266, 148] on input "text" at bounding box center [311, 148] width 134 height 13
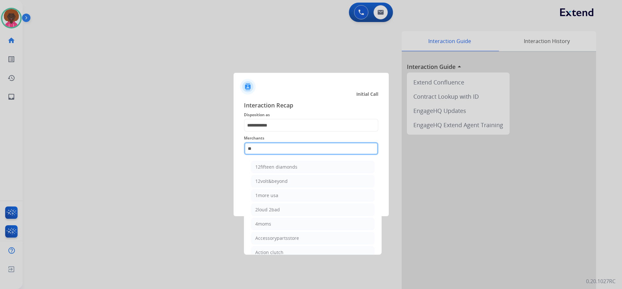
type input "*"
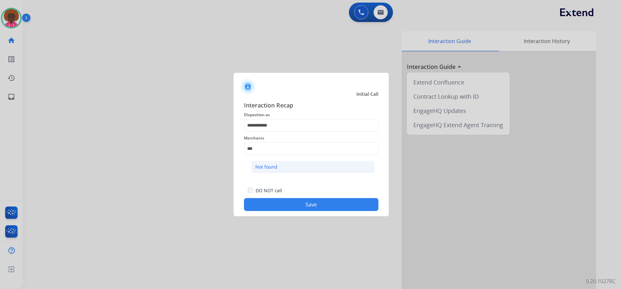
click at [272, 164] on div "Not found" at bounding box center [266, 167] width 22 height 6
type input "*********"
click at [288, 212] on div "**********" at bounding box center [311, 156] width 155 height 121
click at [299, 209] on button "Save" at bounding box center [311, 204] width 134 height 13
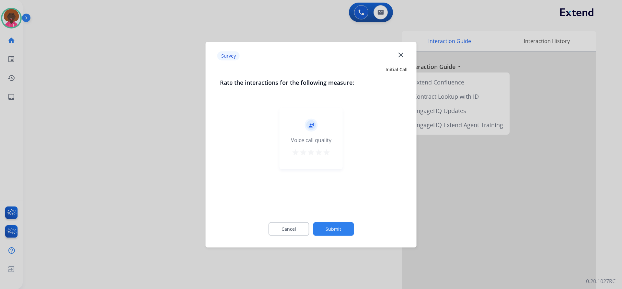
click at [333, 222] on div "Cancel Submit" at bounding box center [311, 228] width 182 height 29
click at [338, 224] on button "Submit" at bounding box center [333, 229] width 41 height 14
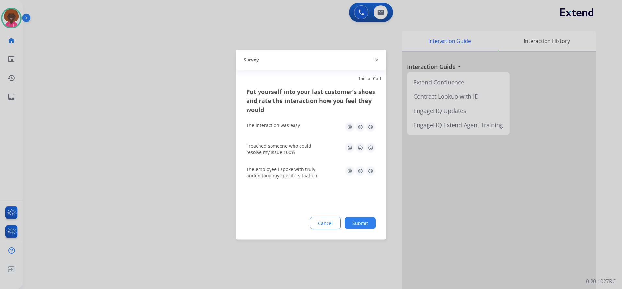
click at [353, 222] on button "Submit" at bounding box center [360, 223] width 31 height 12
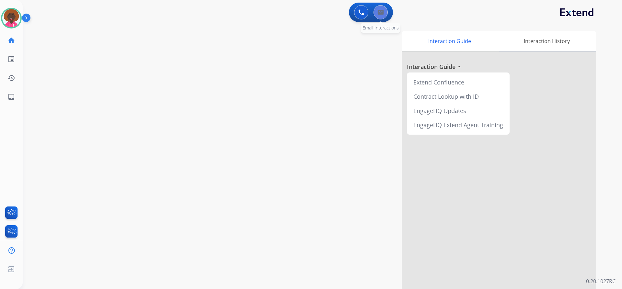
drag, startPoint x: 390, startPoint y: 17, endPoint x: 385, endPoint y: 17, distance: 4.9
click at [388, 17] on div "0 Voice Interactions 0 Email Interactions" at bounding box center [371, 12] width 44 height 19
click at [383, 15] on button at bounding box center [380, 12] width 14 height 14
select select "**********"
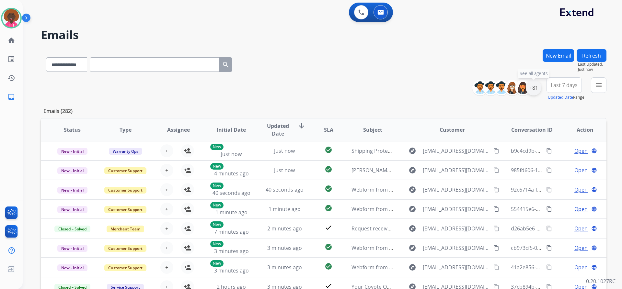
click at [534, 90] on div "+81" at bounding box center [534, 88] width 16 height 16
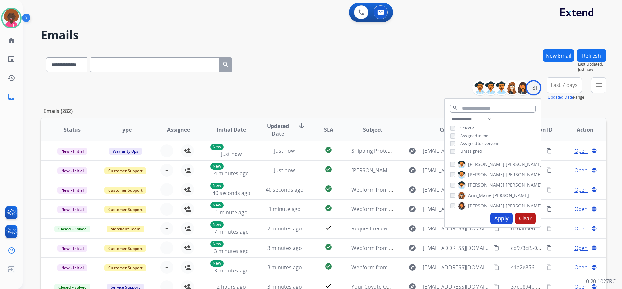
click at [446, 149] on div "**********" at bounding box center [493, 135] width 96 height 41
click at [447, 151] on div "**********" at bounding box center [493, 135] width 96 height 41
click at [502, 226] on div "Apply Clear" at bounding box center [493, 218] width 96 height 17
click at [502, 221] on button "Apply" at bounding box center [501, 219] width 22 height 12
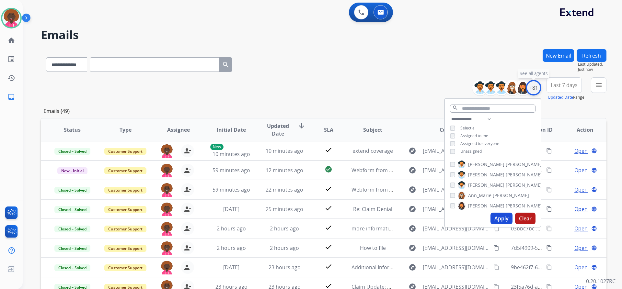
click at [535, 87] on div "+81" at bounding box center [534, 88] width 16 height 16
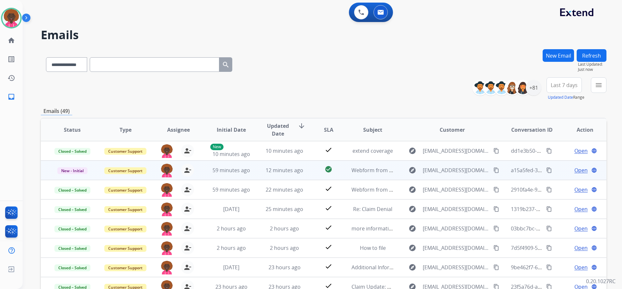
click at [366, 162] on td "Webform from [EMAIL_ADDRESS][DOMAIN_NAME] on [DATE]" at bounding box center [367, 170] width 53 height 19
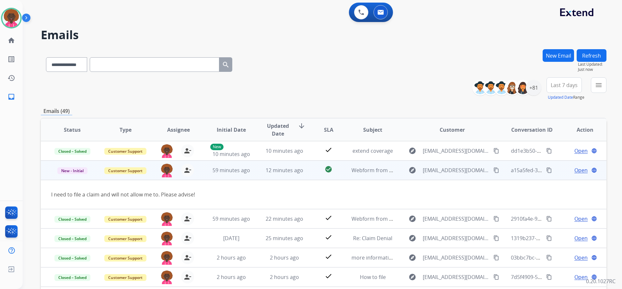
scroll to position [19, 0]
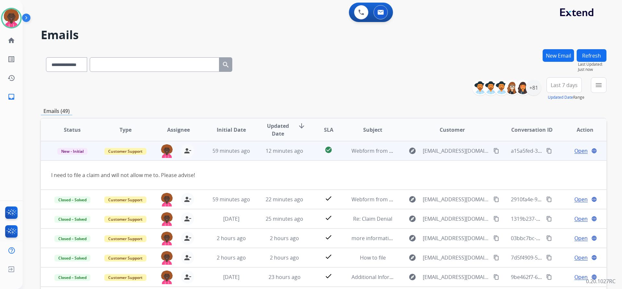
click at [583, 155] on td "Open language" at bounding box center [579, 150] width 53 height 19
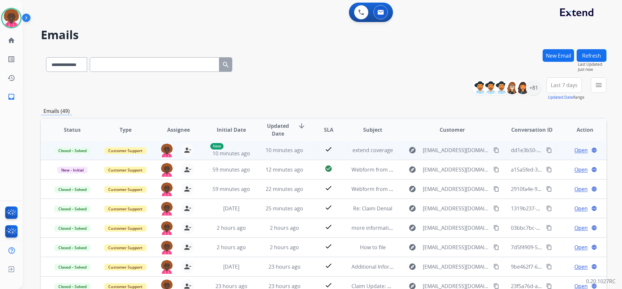
scroll to position [1, 0]
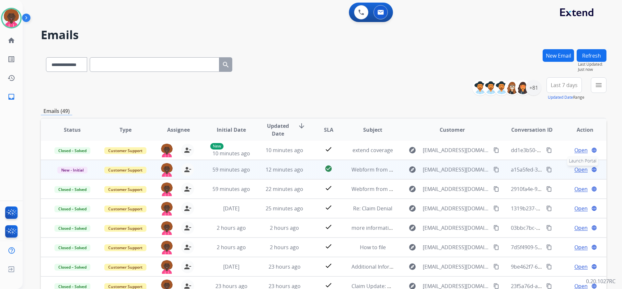
click at [590, 170] on button "language Launch Portal" at bounding box center [594, 170] width 8 height 8
click at [576, 170] on span "Open" at bounding box center [580, 170] width 13 height 8
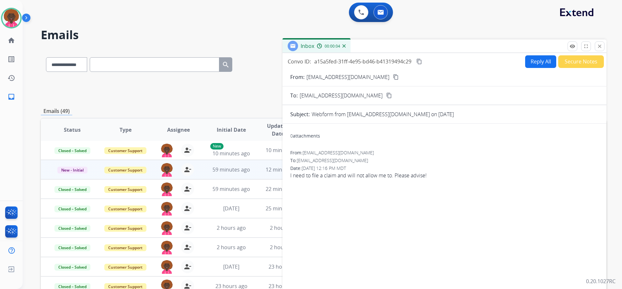
click at [573, 60] on button "Secure Notes" at bounding box center [581, 61] width 46 height 13
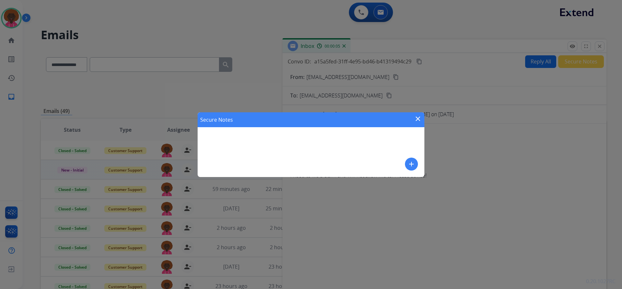
drag, startPoint x: 412, startPoint y: 179, endPoint x: 412, endPoint y: 172, distance: 7.4
click at [413, 178] on div "Secure Notes close add" at bounding box center [311, 144] width 622 height 289
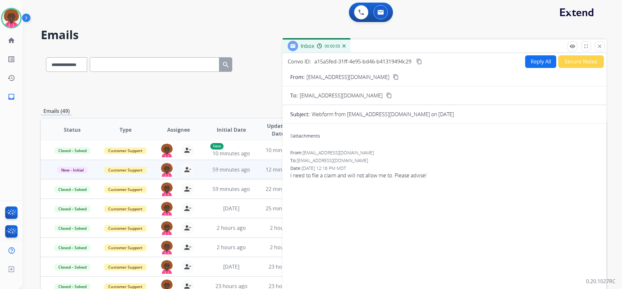
click at [411, 167] on div "Date: [DATE] 12:16 PM MDT" at bounding box center [444, 168] width 308 height 6
click at [587, 66] on button "Secure Notes" at bounding box center [581, 61] width 46 height 13
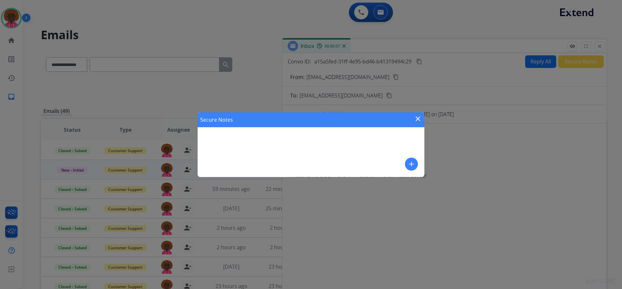
click at [395, 162] on div "Secure Notes close add" at bounding box center [311, 144] width 227 height 65
click at [410, 163] on mat-icon "add" at bounding box center [411, 164] width 8 height 8
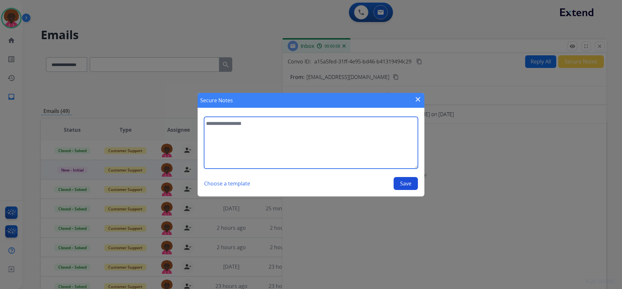
click at [300, 158] on textarea at bounding box center [311, 143] width 214 height 52
type textarea "**********"
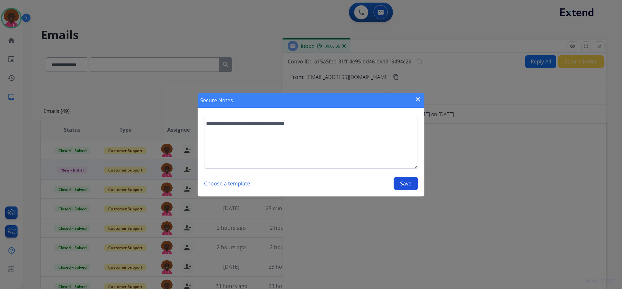
click at [409, 187] on button "Save" at bounding box center [406, 183] width 24 height 13
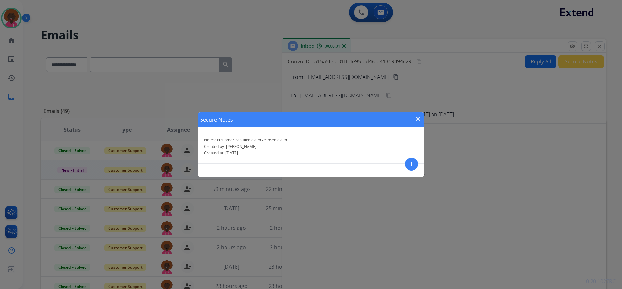
click at [424, 123] on div "Secure Notes close" at bounding box center [311, 119] width 227 height 15
click at [415, 120] on mat-icon "close" at bounding box center [418, 119] width 8 height 8
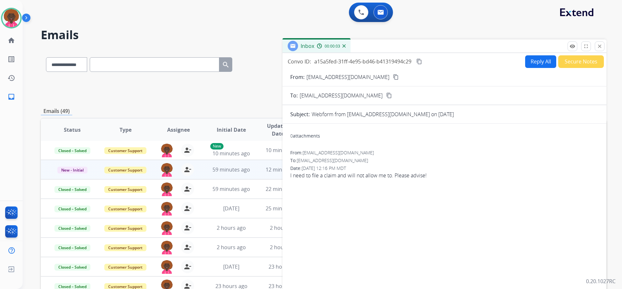
drag, startPoint x: 602, startPoint y: 47, endPoint x: 408, endPoint y: 82, distance: 197.4
click at [601, 47] on mat-icon "close" at bounding box center [600, 46] width 6 height 6
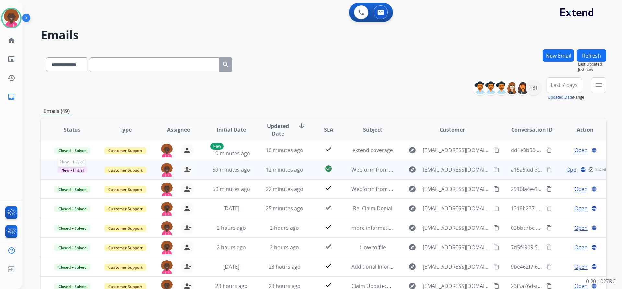
click at [75, 167] on span "New - Initial" at bounding box center [72, 170] width 30 height 7
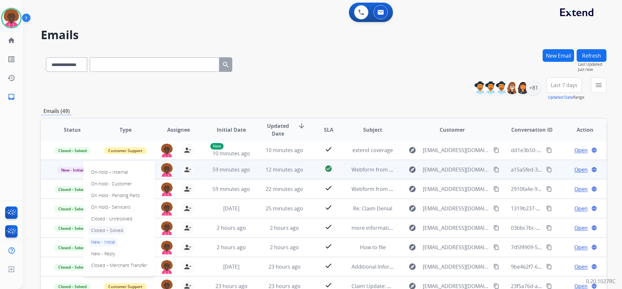
click at [115, 230] on p "Closed – Solved" at bounding box center [106, 230] width 37 height 9
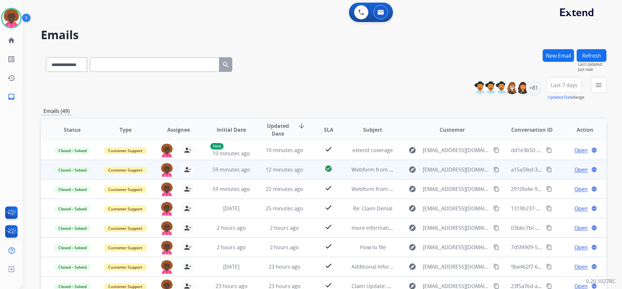
scroll to position [0, 0]
click at [347, 170] on td "Webform from [EMAIL_ADDRESS][DOMAIN_NAME] on [DATE]" at bounding box center [367, 170] width 53 height 19
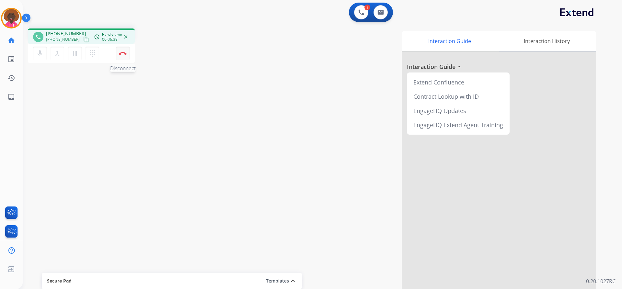
click at [128, 54] on button "Disconnect" at bounding box center [123, 54] width 14 height 14
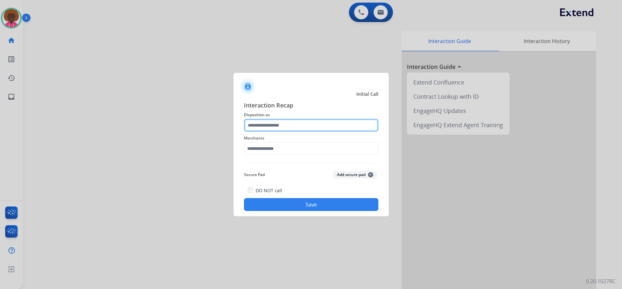
click at [290, 130] on input "text" at bounding box center [311, 125] width 134 height 13
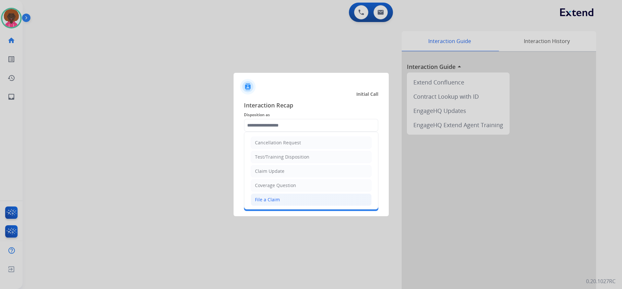
click at [258, 201] on div "File a Claim" at bounding box center [267, 200] width 25 height 6
type input "**********"
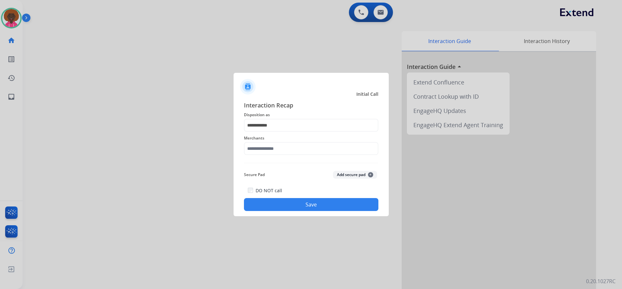
click at [277, 157] on div "Merchants" at bounding box center [311, 145] width 134 height 26
click at [276, 144] on input "text" at bounding box center [311, 148] width 134 height 13
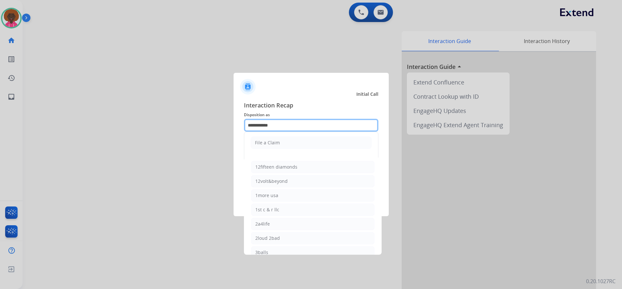
click at [284, 120] on input "**********" at bounding box center [311, 125] width 134 height 13
click at [307, 115] on span "Disposition as" at bounding box center [311, 115] width 134 height 8
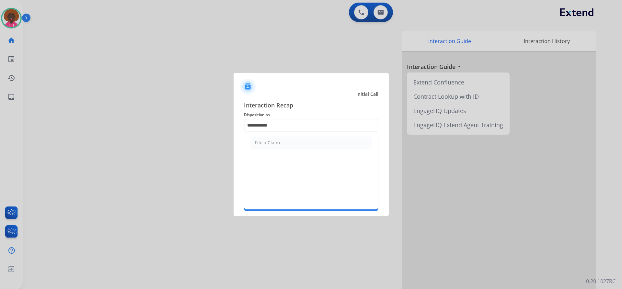
click at [313, 106] on span "Interaction Recap" at bounding box center [311, 106] width 134 height 10
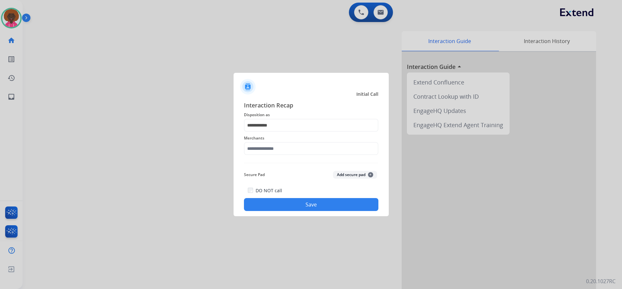
click at [294, 140] on span "Merchants" at bounding box center [311, 138] width 134 height 8
click at [283, 149] on input "text" at bounding box center [311, 148] width 134 height 13
drag, startPoint x: 279, startPoint y: 164, endPoint x: 288, endPoint y: 190, distance: 28.0
click at [279, 164] on li "Not found" at bounding box center [312, 167] width 123 height 12
type input "*********"
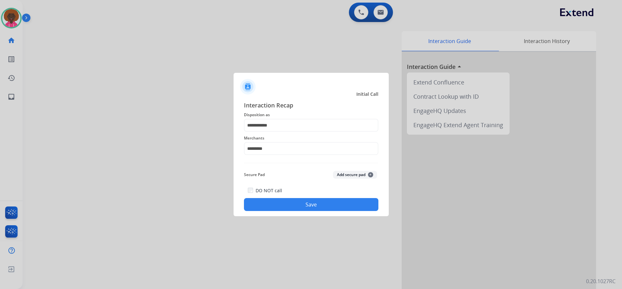
click at [292, 203] on button "Save" at bounding box center [311, 204] width 134 height 13
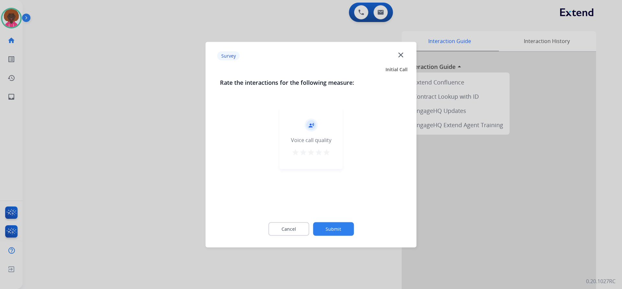
drag, startPoint x: 337, startPoint y: 155, endPoint x: 331, endPoint y: 161, distance: 8.5
click at [336, 158] on div "record_voice_over Voice call quality star star star star star" at bounding box center [311, 139] width 63 height 62
click at [330, 156] on div "record_voice_over Voice call quality star star star star star" at bounding box center [311, 139] width 63 height 62
drag, startPoint x: 318, startPoint y: 151, endPoint x: 322, endPoint y: 153, distance: 4.1
click at [319, 151] on mat-icon "star" at bounding box center [319, 152] width 8 height 8
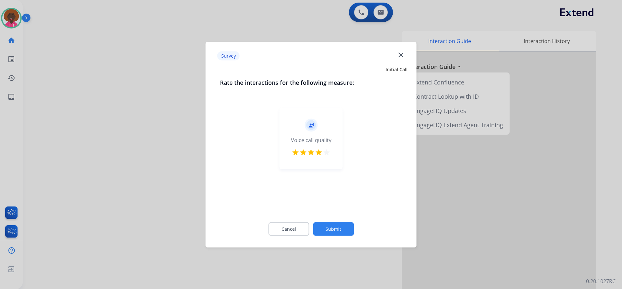
click at [345, 229] on button "Submit" at bounding box center [333, 229] width 41 height 14
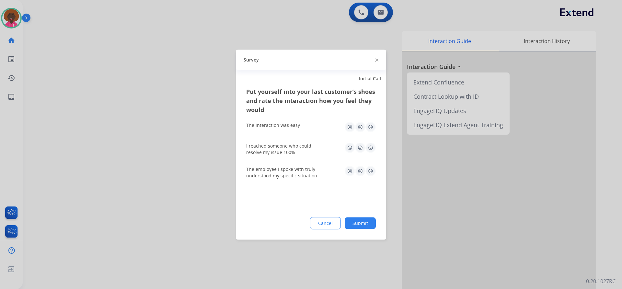
click at [361, 220] on button "Submit" at bounding box center [360, 223] width 31 height 12
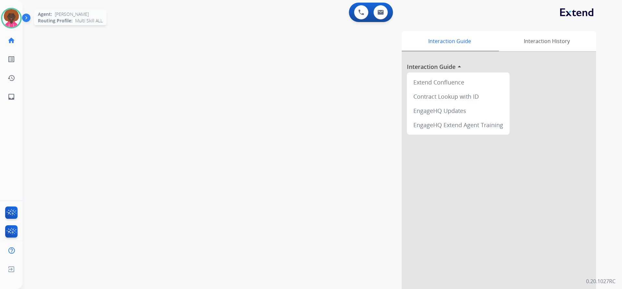
click at [11, 17] on img at bounding box center [11, 18] width 18 height 18
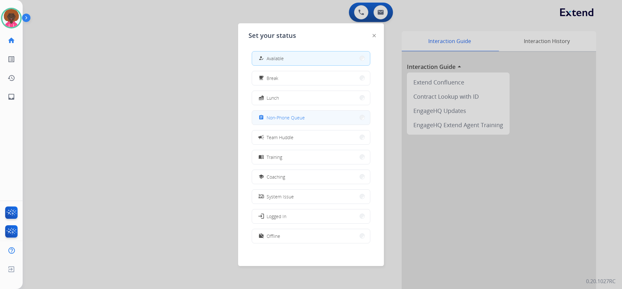
click at [320, 115] on button "assignment Non-Phone Queue" at bounding box center [311, 118] width 118 height 14
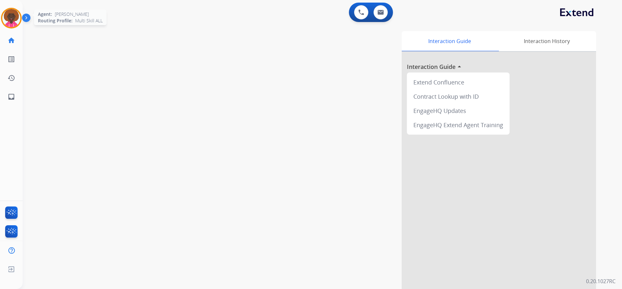
click at [10, 17] on img at bounding box center [11, 18] width 18 height 18
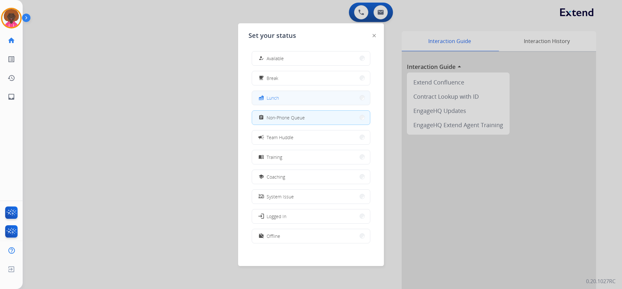
click at [303, 101] on button "fastfood Lunch" at bounding box center [311, 98] width 118 height 14
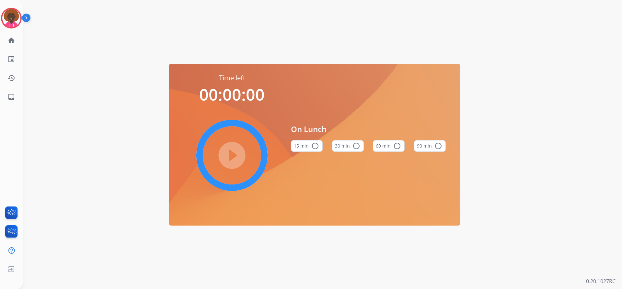
click at [404, 144] on button "60 min radio_button_unchecked" at bounding box center [389, 146] width 32 height 12
click at [228, 159] on mat-icon "play_circle_filled" at bounding box center [232, 156] width 8 height 8
